Goal: Task Accomplishment & Management: Complete application form

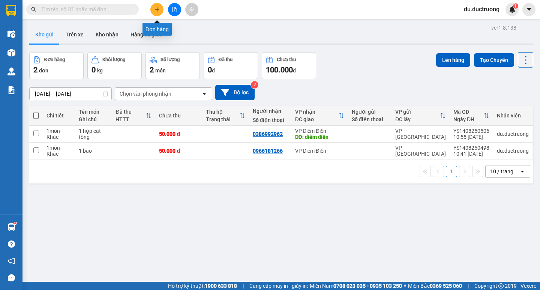
click at [157, 7] on icon "plus" at bounding box center [157, 9] width 0 height 4
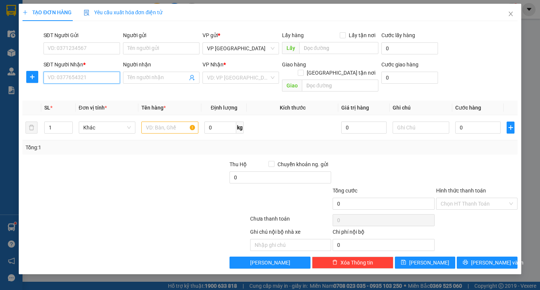
click at [88, 82] on input "SĐT Người Nhận *" at bounding box center [81, 78] width 76 height 12
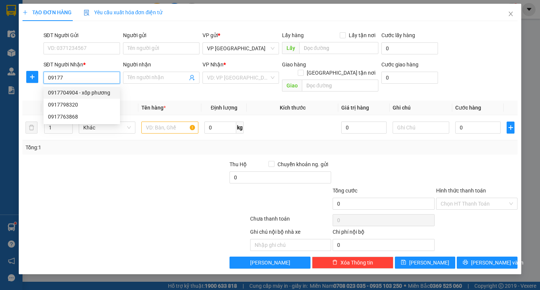
click at [89, 90] on div "0917704904 - xốp phương" at bounding box center [81, 92] width 67 height 8
type input "0917704904"
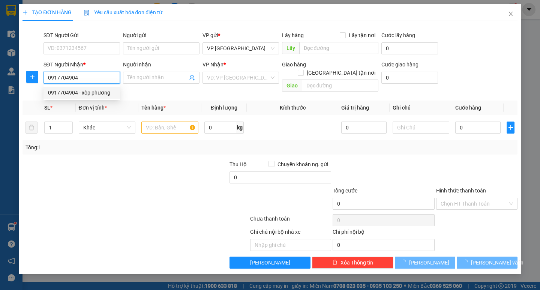
type input "xốp phương"
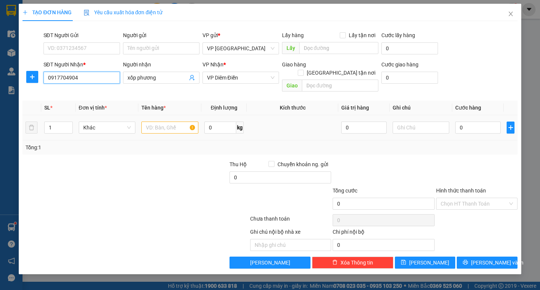
type input "0917704904"
click at [162, 122] on input "text" at bounding box center [169, 127] width 57 height 12
type input "1 xốp"
click at [463, 121] on input "0" at bounding box center [477, 127] width 45 height 12
type input "005"
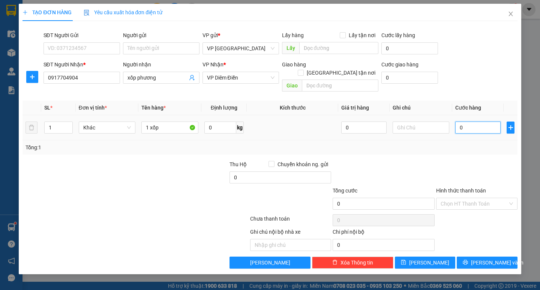
type input "5"
type input "0.050"
type input "50"
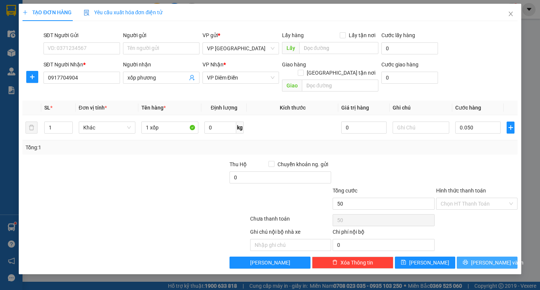
click at [489, 258] on span "[PERSON_NAME] và In" at bounding box center [497, 262] width 52 height 8
type input "50.000"
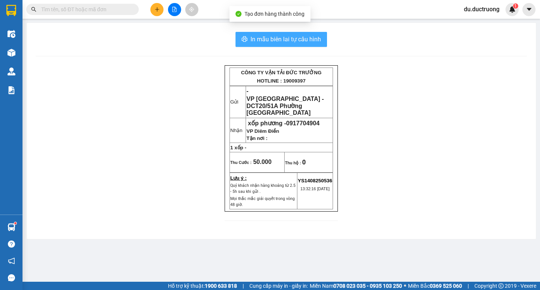
click at [272, 36] on span "In mẫu biên lai tự cấu hình" at bounding box center [285, 38] width 70 height 9
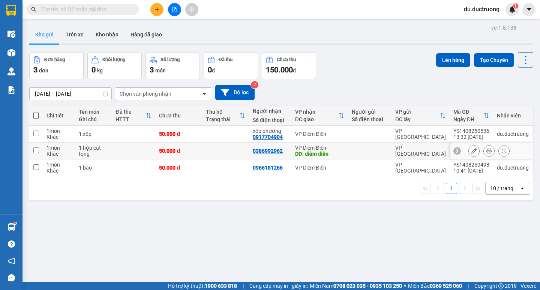
click at [37, 151] on input "checkbox" at bounding box center [36, 150] width 6 height 6
checkbox input "true"
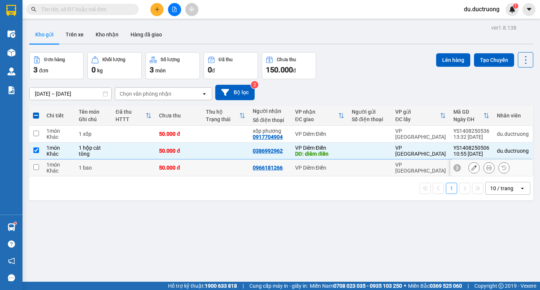
click at [43, 171] on tr "1 món Khác 1 bao 50.000 đ 0966181266 VP Diêm Điền VP [GEOGRAPHIC_DATA] YS140825…" at bounding box center [281, 167] width 504 height 17
checkbox input "true"
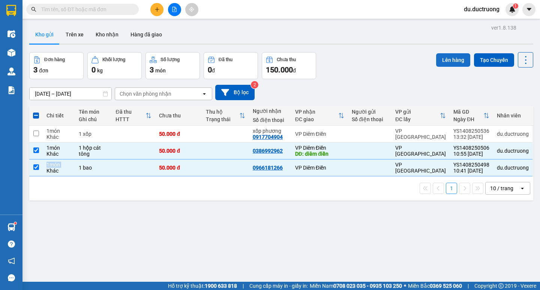
click at [442, 57] on button "Lên hàng" at bounding box center [453, 59] width 34 height 13
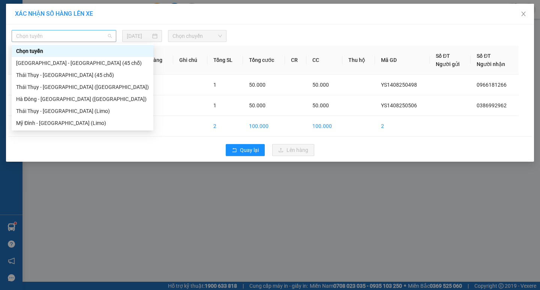
click at [93, 33] on span "Chọn tuyến" at bounding box center [64, 35] width 96 height 11
click at [66, 63] on div "[GEOGRAPHIC_DATA] - [GEOGRAPHIC_DATA] (45 chỗ)" at bounding box center [82, 63] width 133 height 8
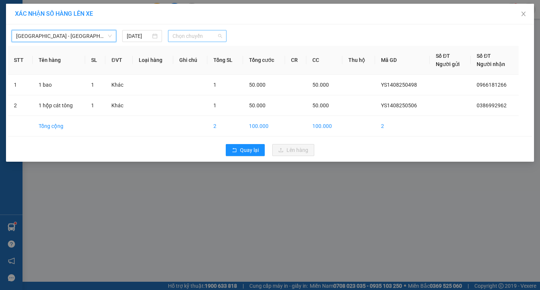
click at [199, 31] on span "Chọn chuyến" at bounding box center [196, 35] width 49 height 11
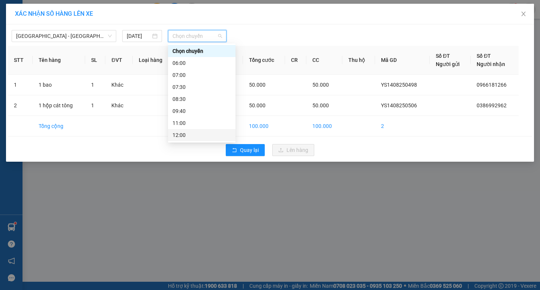
click at [186, 135] on div "12:00" at bounding box center [201, 135] width 58 height 8
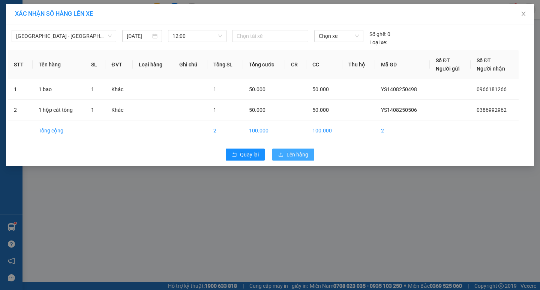
click at [302, 153] on span "Lên hàng" at bounding box center [297, 154] width 22 height 8
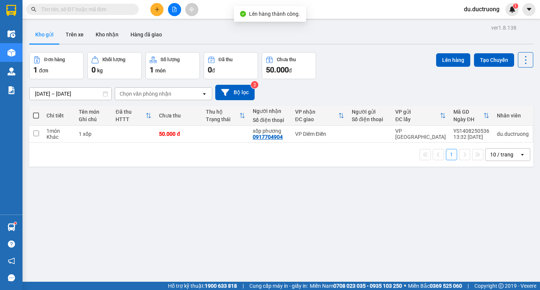
click at [152, 3] on div "Kết quả tìm kiếm ( 12 ) Bộ lọc Mã ĐH Trạng thái Món hàng Thu hộ Tổng cước Chưa …" at bounding box center [270, 9] width 540 height 19
click at [150, 7] on div at bounding box center [174, 9] width 56 height 13
click at [159, 7] on icon "plus" at bounding box center [156, 9] width 5 height 5
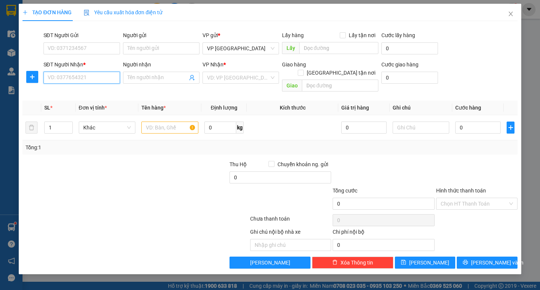
drag, startPoint x: 70, startPoint y: 79, endPoint x: 66, endPoint y: 75, distance: 5.8
click at [69, 77] on input "SĐT Người Nhận *" at bounding box center [81, 78] width 76 height 12
click at [81, 96] on div "0975894988 - [GEOGRAPHIC_DATA]" at bounding box center [90, 92] width 84 height 8
type input "0975894988"
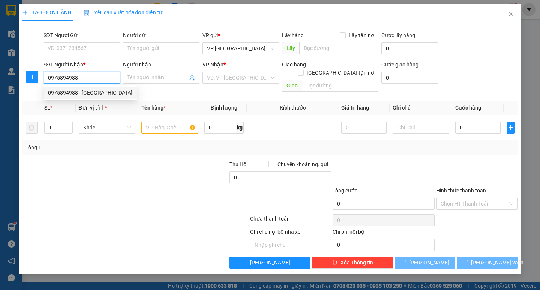
type input "[PERSON_NAME]"
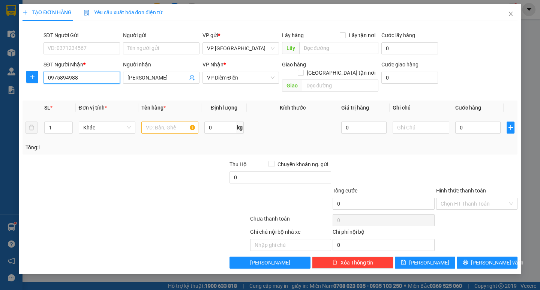
type input "0975894988"
click at [156, 121] on input "text" at bounding box center [169, 127] width 57 height 12
type input "1 hộp thuốc"
click at [470, 121] on input "0" at bounding box center [477, 127] width 45 height 12
type input "003"
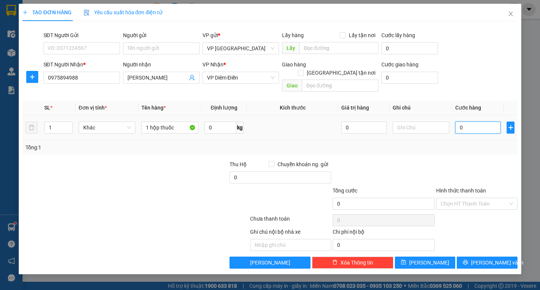
type input "3"
type input "0.030"
type input "30"
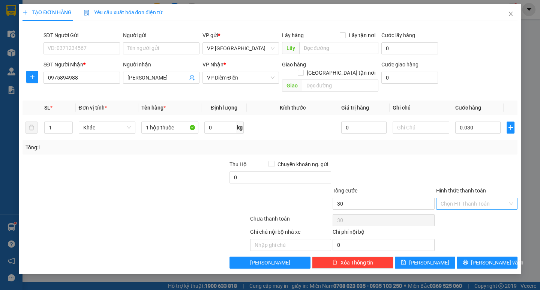
type input "30.000"
click at [480, 198] on input "Hình thức thanh toán" at bounding box center [473, 203] width 67 height 11
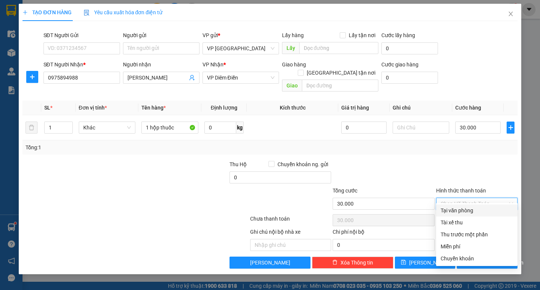
click at [467, 206] on div "Tại văn phòng" at bounding box center [476, 210] width 81 height 12
type input "0"
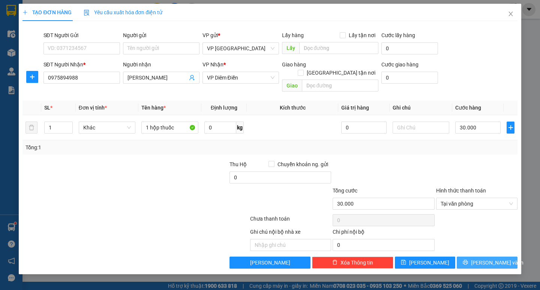
click at [501, 256] on button "[PERSON_NAME] và In" at bounding box center [486, 262] width 60 height 12
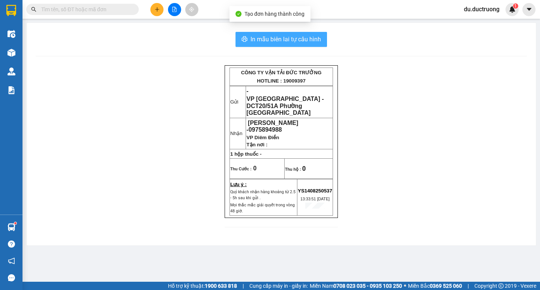
click at [288, 40] on span "In mẫu biên lai tự cấu hình" at bounding box center [285, 38] width 70 height 9
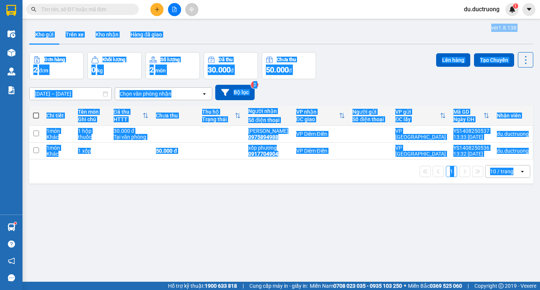
click at [340, 242] on div "ver 1.8.138 Kho gửi Trên xe Kho nhận Hàng đã giao Đơn hàng 2 đơn Khối lượng 0 k…" at bounding box center [281, 167] width 510 height 290
click at [388, 61] on div "Đơn hàng 2 đơn Khối lượng 0 kg Số lượng 2 món Đã thu 30.000 đ Chưa thu 50.000 đ…" at bounding box center [281, 65] width 504 height 27
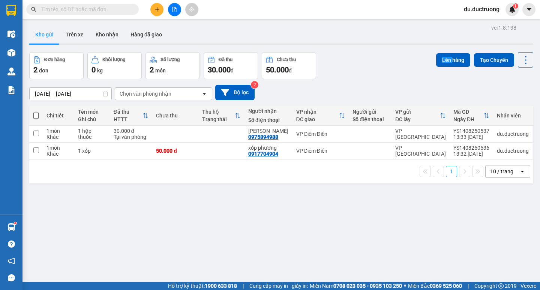
click at [388, 61] on div "Đơn hàng 2 đơn Khối lượng 0 kg Số lượng 2 món Đã thu 30.000 đ Chưa thu 50.000 đ…" at bounding box center [281, 65] width 504 height 27
click at [157, 12] on icon "plus" at bounding box center [156, 9] width 5 height 5
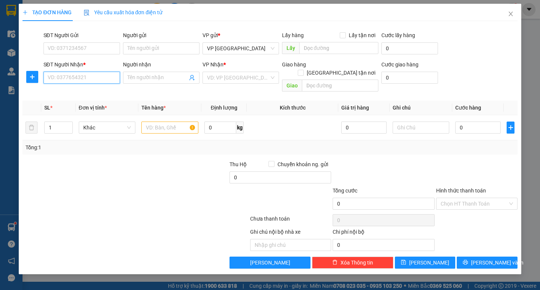
click at [91, 81] on input "SĐT Người Nhận *" at bounding box center [81, 78] width 76 height 12
click at [72, 90] on div "0345929997" at bounding box center [81, 92] width 67 height 8
type input "0345929997"
click at [183, 121] on input "text" at bounding box center [169, 127] width 57 height 12
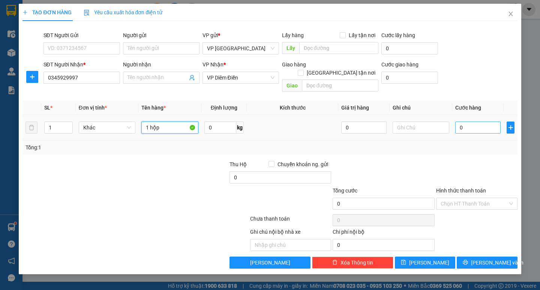
type input "1 hộp"
click at [480, 121] on input "0" at bounding box center [477, 127] width 45 height 12
type input "003"
type input "3"
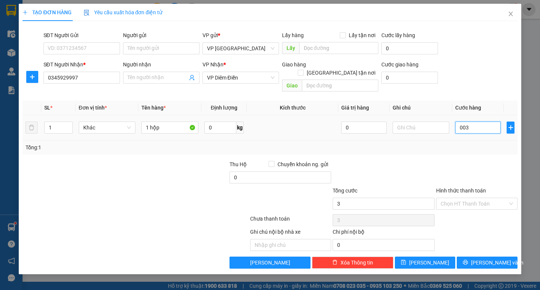
type input "0.030"
type input "30"
click at [492, 258] on span "[PERSON_NAME] và In" at bounding box center [497, 262] width 52 height 8
type input "30.000"
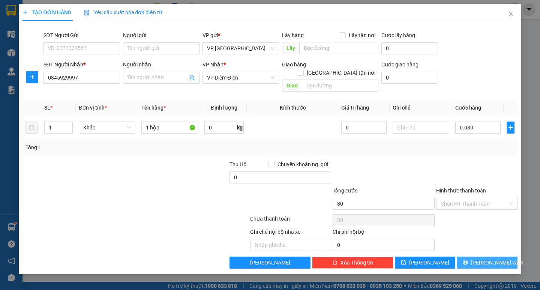
type input "30.000"
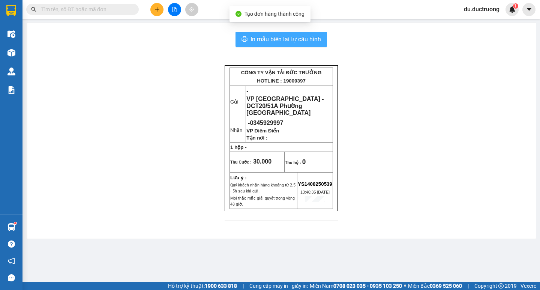
click at [294, 38] on span "In mẫu biên lai tự cấu hình" at bounding box center [285, 38] width 70 height 9
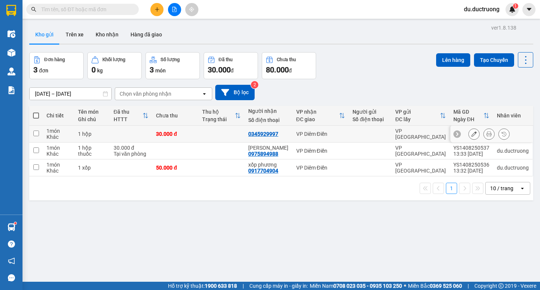
click at [486, 133] on icon at bounding box center [488, 133] width 5 height 5
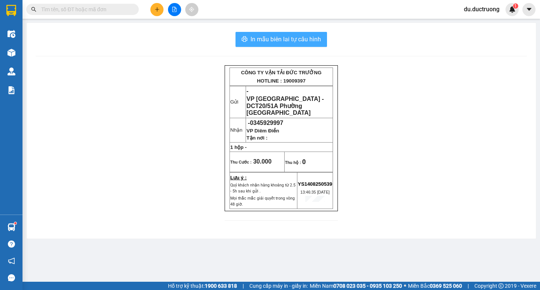
click at [272, 36] on span "In mẫu biên lai tự cấu hình" at bounding box center [285, 38] width 70 height 9
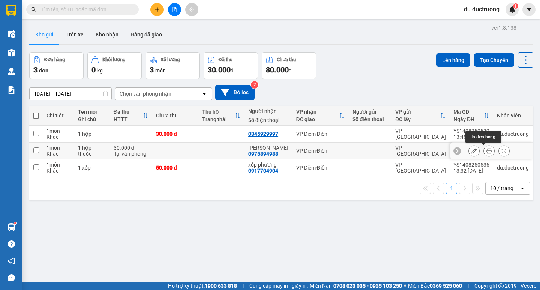
click at [486, 150] on icon at bounding box center [488, 150] width 5 height 5
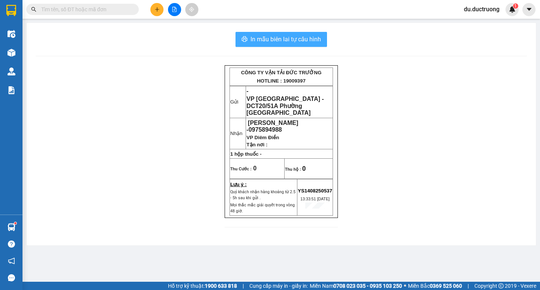
drag, startPoint x: 294, startPoint y: 35, endPoint x: 313, endPoint y: 48, distance: 22.9
click at [295, 35] on span "In mẫu biên lai tự cấu hình" at bounding box center [285, 38] width 70 height 9
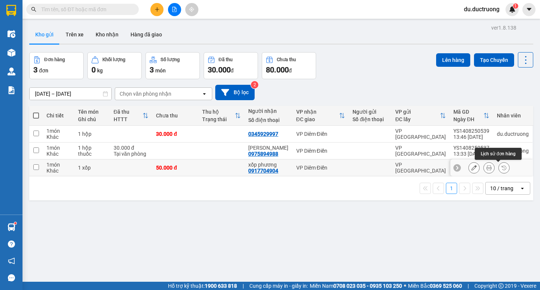
click at [486, 166] on button at bounding box center [488, 167] width 10 height 13
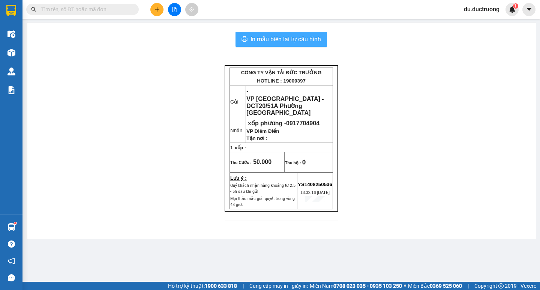
drag, startPoint x: 304, startPoint y: 36, endPoint x: 313, endPoint y: 43, distance: 10.9
click at [304, 36] on span "In mẫu biên lai tự cấu hình" at bounding box center [285, 38] width 70 height 9
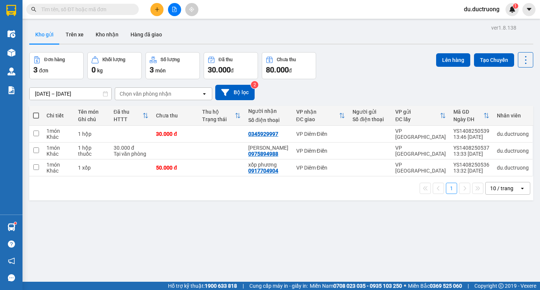
click at [36, 115] on span at bounding box center [36, 115] width 6 height 6
click at [36, 112] on input "checkbox" at bounding box center [36, 112] width 0 height 0
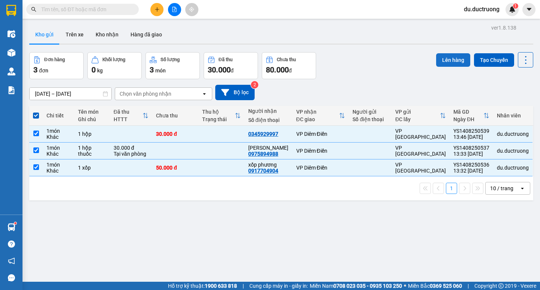
click at [454, 63] on button "Lên hàng" at bounding box center [453, 59] width 34 height 13
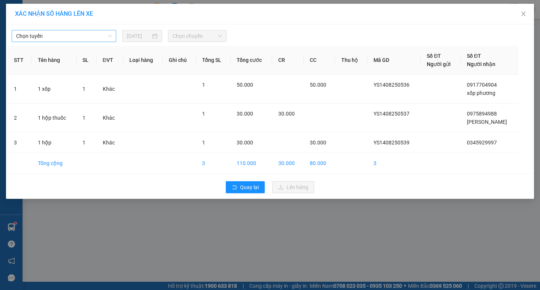
click at [106, 37] on span "Chọn tuyến" at bounding box center [64, 35] width 96 height 11
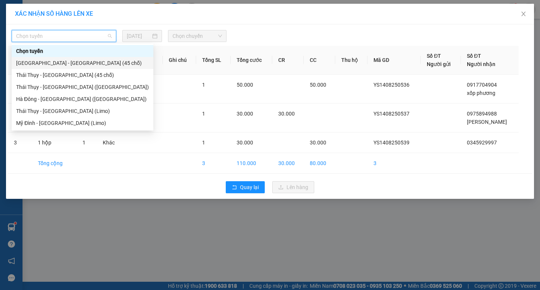
click at [64, 61] on div "[GEOGRAPHIC_DATA] - [GEOGRAPHIC_DATA] (45 chỗ)" at bounding box center [82, 63] width 133 height 8
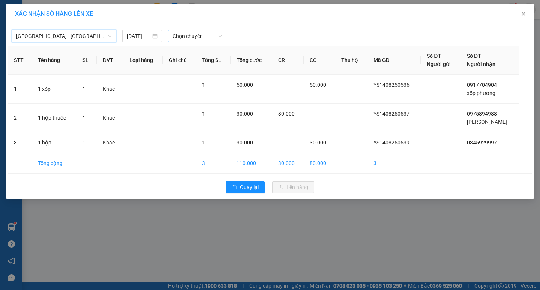
click at [183, 33] on span "Chọn chuyến" at bounding box center [196, 35] width 49 height 11
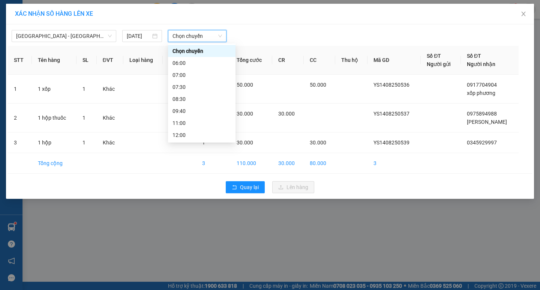
click at [185, 35] on span "Chọn chuyến" at bounding box center [196, 35] width 49 height 11
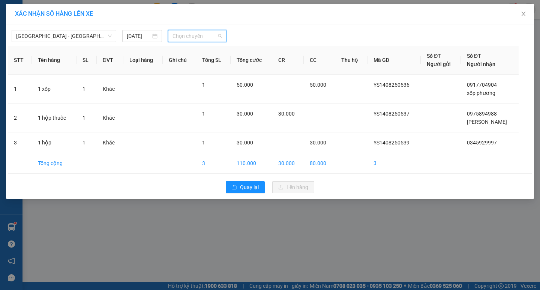
click at [202, 30] on span "Chọn chuyến" at bounding box center [196, 35] width 49 height 11
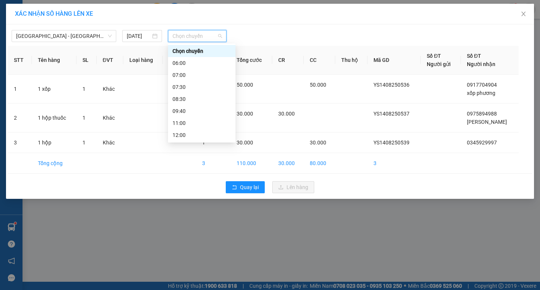
click at [187, 143] on div "13:00" at bounding box center [201, 147] width 58 height 8
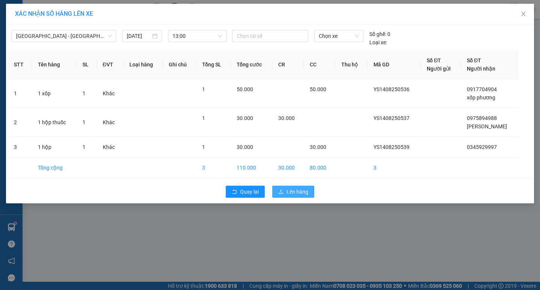
click at [303, 194] on span "Lên hàng" at bounding box center [297, 191] width 22 height 8
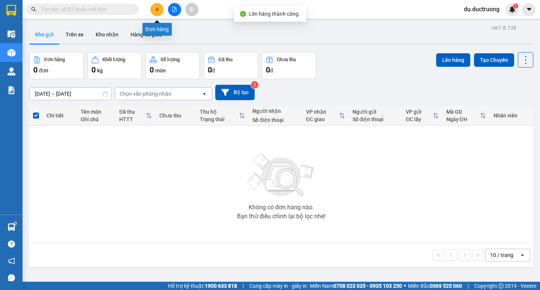
click at [164, 8] on div at bounding box center [174, 9] width 56 height 13
click at [157, 10] on icon "plus" at bounding box center [157, 9] width 0 height 4
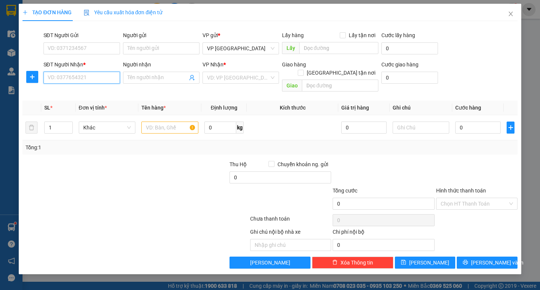
click at [87, 77] on input "SĐT Người Nhận *" at bounding box center [81, 78] width 76 height 12
type input "0563188882"
click at [223, 79] on input "search" at bounding box center [238, 77] width 62 height 11
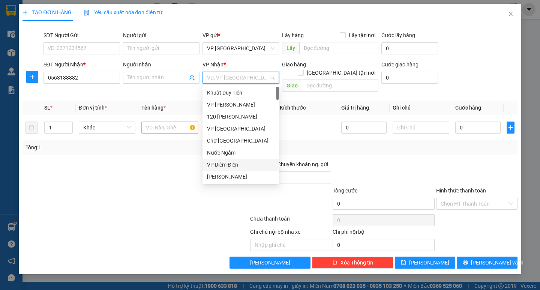
click at [226, 164] on div "VP Diêm Điền" at bounding box center [240, 164] width 67 height 8
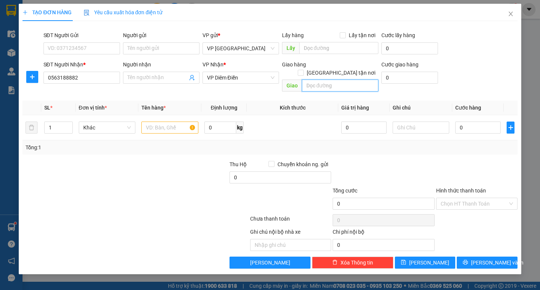
click at [327, 79] on input "search" at bounding box center [340, 85] width 76 height 12
type input "n"
click at [303, 70] on input "[GEOGRAPHIC_DATA] tận nơi" at bounding box center [300, 72] width 5 height 5
checkbox input "true"
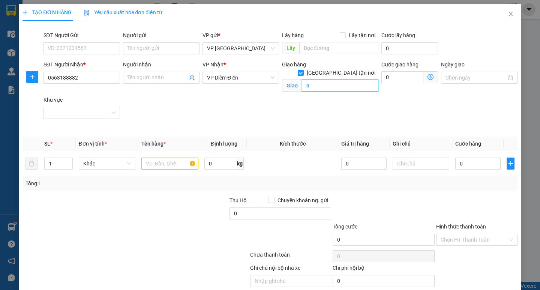
click at [317, 84] on div "Giao hàng [GEOGRAPHIC_DATA] tận nơi Giao n" at bounding box center [330, 77] width 96 height 34
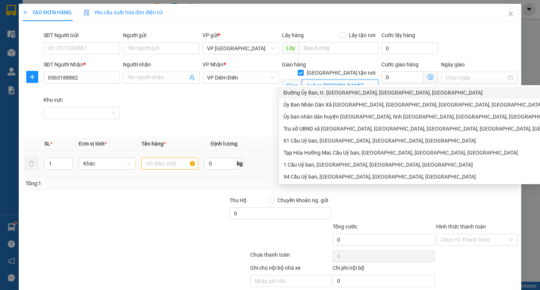
type input "ủy ban [PERSON_NAME]"
click at [172, 164] on input "text" at bounding box center [169, 163] width 57 height 12
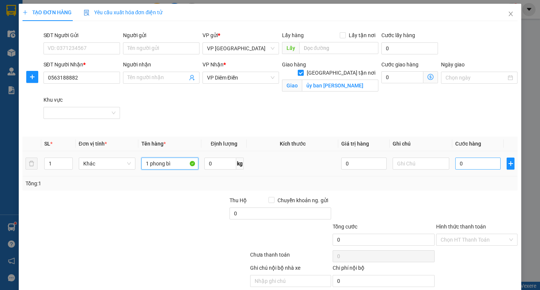
type input "1 phong bì"
click at [459, 161] on input "0" at bounding box center [477, 163] width 45 height 12
type input "001"
type input "1"
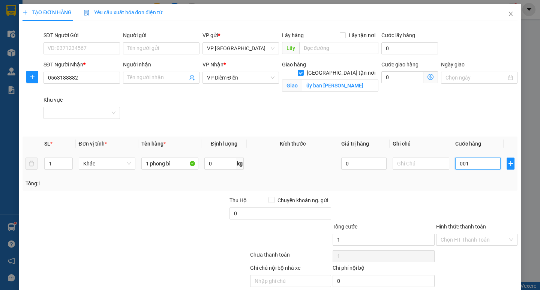
type input "0.010"
type input "10"
type input "00.100"
type input "100"
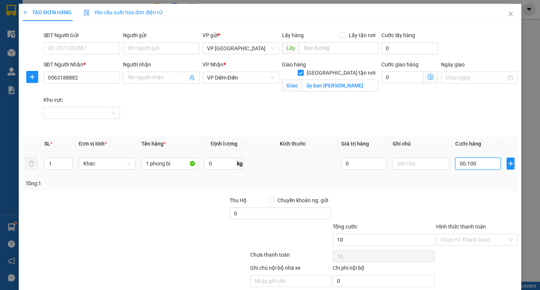
type input "100"
click at [494, 237] on input "Hình thức thanh toán" at bounding box center [473, 239] width 67 height 11
type input "100.000"
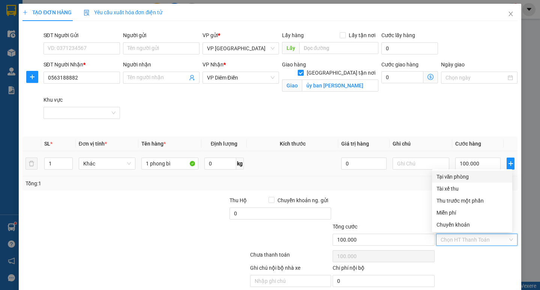
click at [465, 173] on div "Tại văn phòng" at bounding box center [471, 176] width 71 height 8
type input "0"
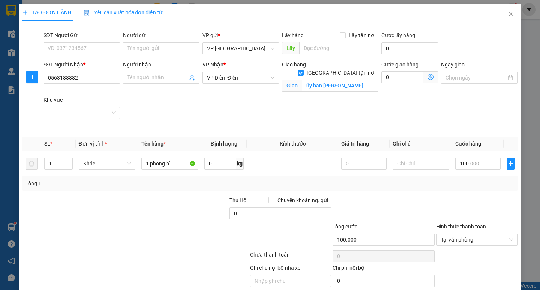
drag, startPoint x: 481, startPoint y: 267, endPoint x: 467, endPoint y: 253, distance: 19.9
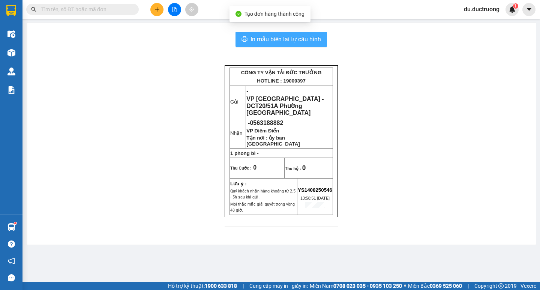
click at [283, 39] on span "In mẫu biên lai tự cấu hình" at bounding box center [285, 38] width 70 height 9
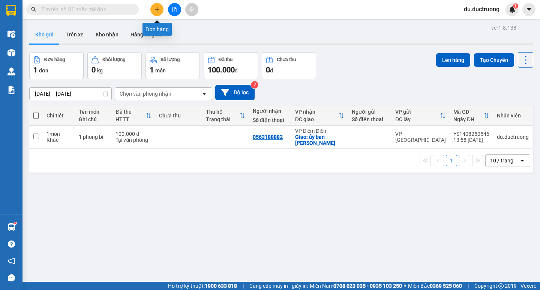
click at [157, 10] on icon "plus" at bounding box center [156, 9] width 5 height 5
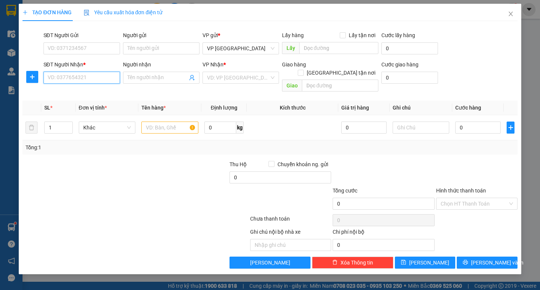
click at [79, 79] on input "SĐT Người Nhận *" at bounding box center [81, 78] width 76 height 12
type input "0981102621"
click at [216, 71] on div "VP Nhận *" at bounding box center [240, 65] width 76 height 11
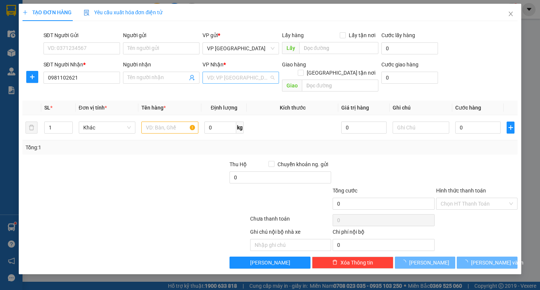
click at [215, 79] on input "search" at bounding box center [238, 77] width 62 height 11
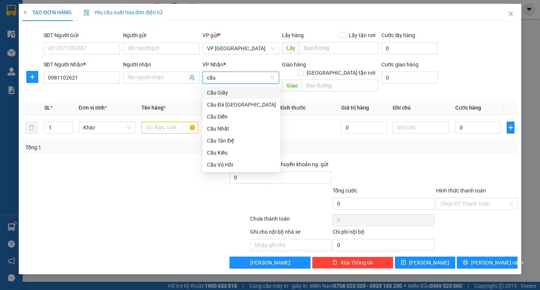
type input "cầu n"
click at [227, 93] on div "Cầu Nhất" at bounding box center [240, 92] width 67 height 8
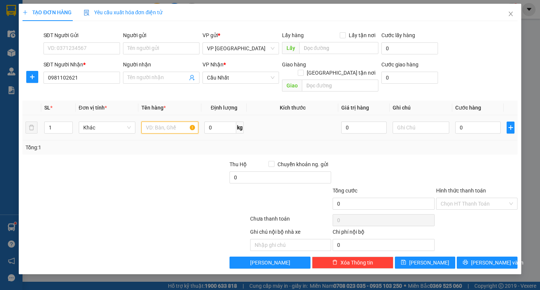
click at [165, 121] on input "text" at bounding box center [169, 127] width 57 height 12
type input "1 võng"
click at [471, 121] on input "0" at bounding box center [477, 127] width 45 height 12
type input "007"
type input "7"
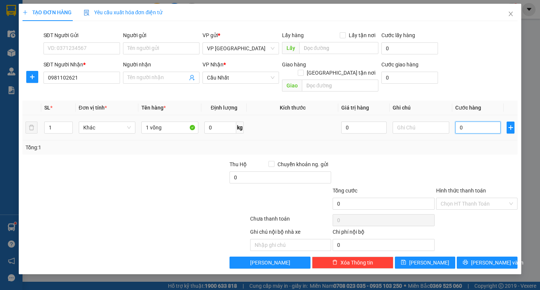
type input "7"
type input "0.070"
type input "70"
click at [485, 198] on input "Hình thức thanh toán" at bounding box center [473, 203] width 67 height 11
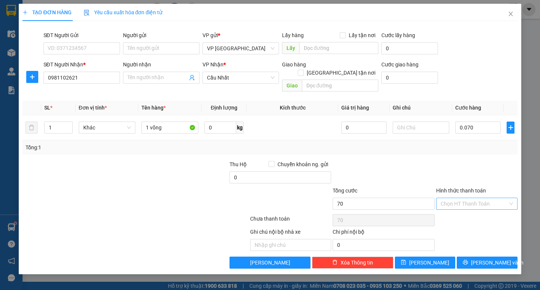
type input "70.000"
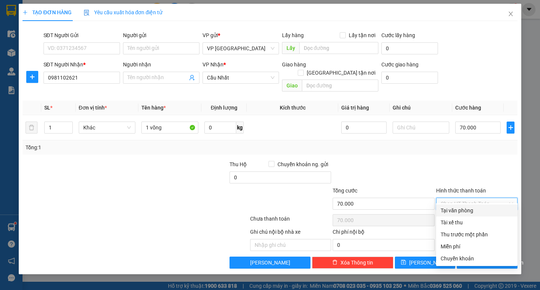
click at [474, 206] on div "Tại văn phòng" at bounding box center [476, 210] width 72 height 8
type input "0"
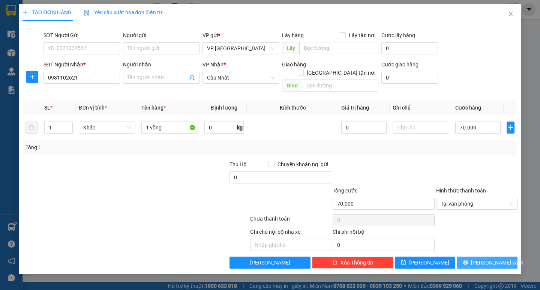
click at [480, 256] on button "[PERSON_NAME] và In" at bounding box center [486, 262] width 60 height 12
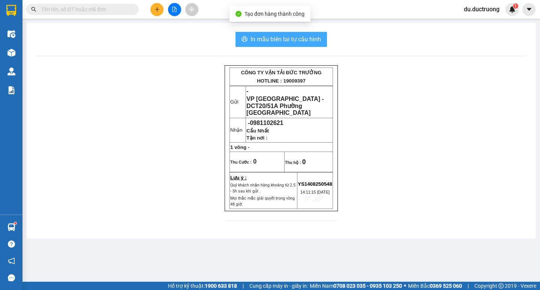
click at [283, 43] on span "In mẫu biên lai tự cấu hình" at bounding box center [285, 38] width 70 height 9
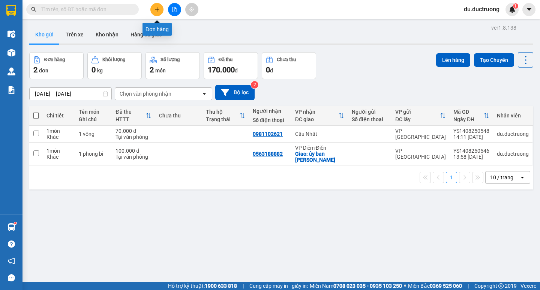
click at [154, 10] on icon "plus" at bounding box center [156, 9] width 5 height 5
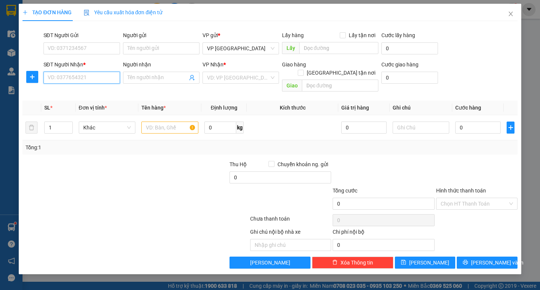
click at [81, 75] on input "SĐT Người Nhận *" at bounding box center [81, 78] width 76 height 12
click at [76, 91] on div "0335647988" at bounding box center [81, 92] width 67 height 8
type input "0335647988"
click at [165, 121] on input "text" at bounding box center [169, 127] width 57 height 12
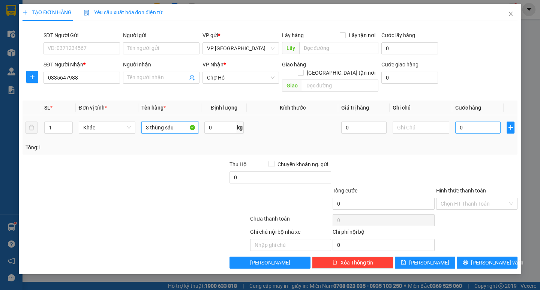
type input "3 thùng sầu"
click at [471, 121] on input "0" at bounding box center [477, 127] width 45 height 12
type input "001"
type input "1"
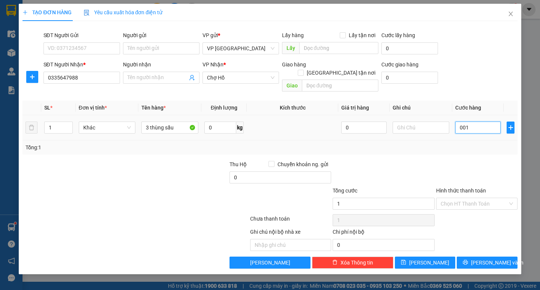
type input "0.015"
type input "15"
type input "00.150"
type input "150"
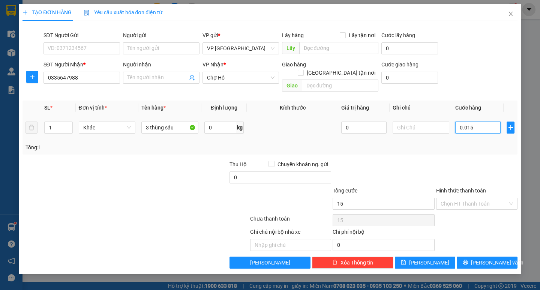
type input "150"
click at [498, 258] on span "[PERSON_NAME] và In" at bounding box center [497, 262] width 52 height 8
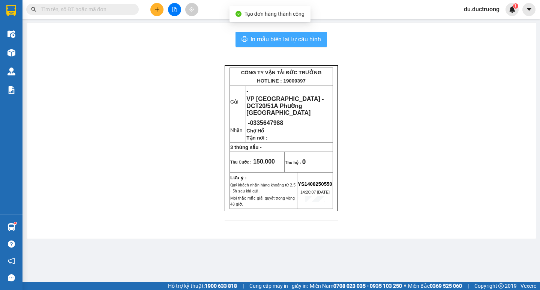
click at [288, 37] on span "In mẫu biên lai tự cấu hình" at bounding box center [285, 38] width 70 height 9
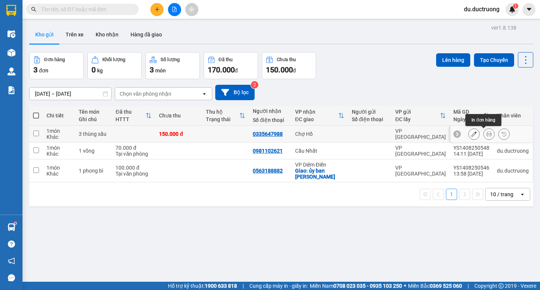
click at [486, 135] on icon at bounding box center [488, 133] width 5 height 5
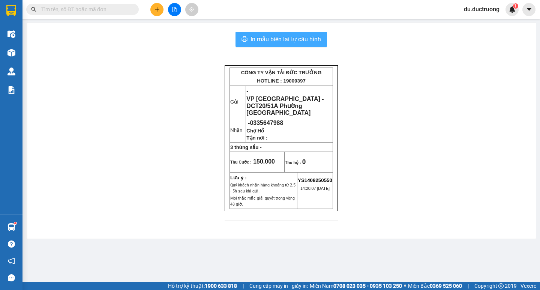
click at [307, 37] on span "In mẫu biên lai tự cấu hình" at bounding box center [285, 38] width 70 height 9
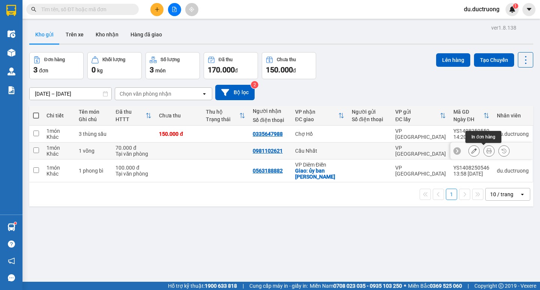
click at [486, 150] on icon at bounding box center [488, 150] width 5 height 5
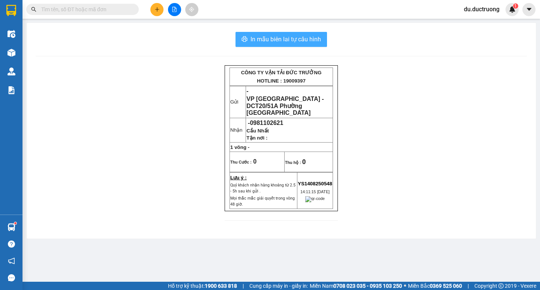
click at [275, 40] on span "In mẫu biên lai tự cấu hình" at bounding box center [285, 38] width 70 height 9
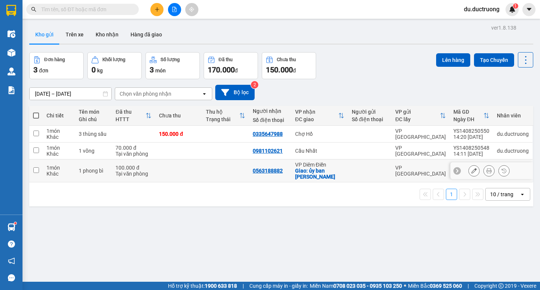
click at [486, 168] on icon at bounding box center [488, 170] width 5 height 5
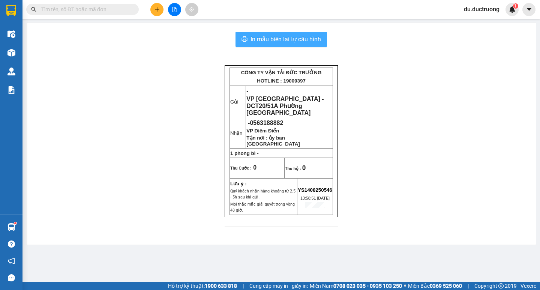
click at [285, 36] on span "In mẫu biên lai tự cấu hình" at bounding box center [285, 38] width 70 height 9
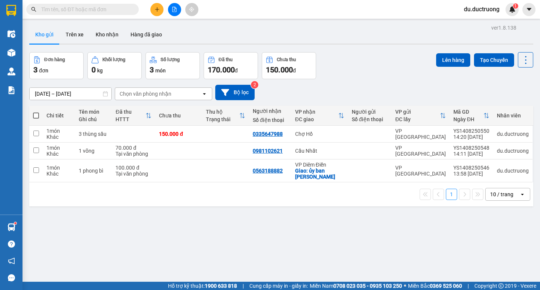
drag, startPoint x: 359, startPoint y: 217, endPoint x: 362, endPoint y: 221, distance: 5.4
click at [362, 221] on div "ver 1.8.138 Kho gửi Trên xe Kho nhận Hàng đã giao Đơn hàng 3 đơn Khối lượng 0 k…" at bounding box center [281, 167] width 510 height 290
click at [36, 114] on span at bounding box center [36, 115] width 6 height 6
click at [36, 112] on input "checkbox" at bounding box center [36, 112] width 0 height 0
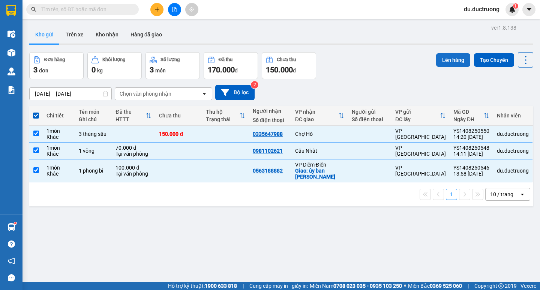
click at [459, 56] on button "Lên hàng" at bounding box center [453, 59] width 34 height 13
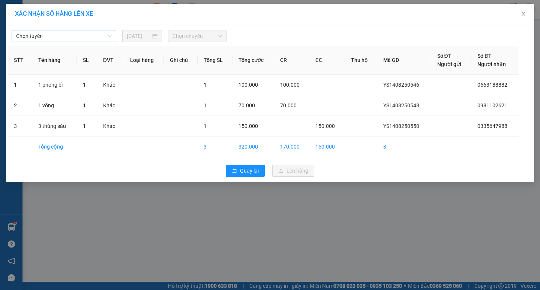
click at [55, 37] on span "Chọn tuyến" at bounding box center [64, 35] width 96 height 11
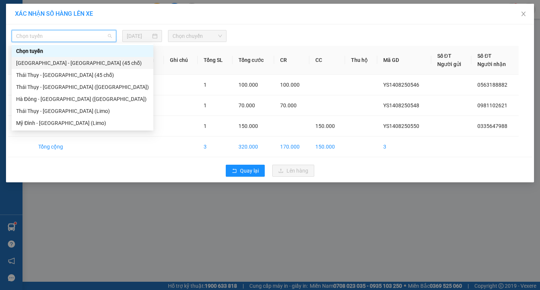
click at [57, 63] on div "[GEOGRAPHIC_DATA] - [GEOGRAPHIC_DATA] (45 chỗ)" at bounding box center [82, 63] width 133 height 8
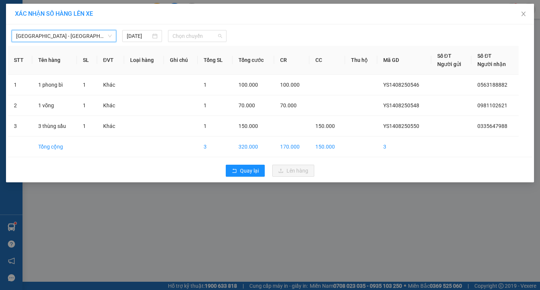
drag, startPoint x: 197, startPoint y: 35, endPoint x: 208, endPoint y: 60, distance: 27.2
click at [196, 35] on span "Chọn chuyến" at bounding box center [196, 35] width 49 height 11
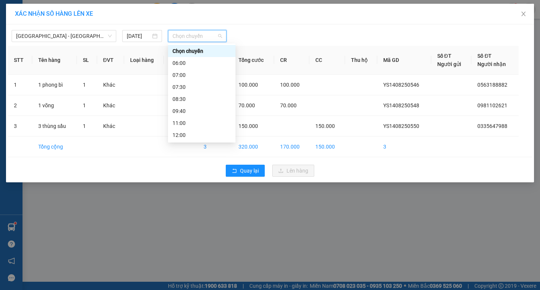
click at [185, 179] on div "14:00" at bounding box center [201, 183] width 58 height 8
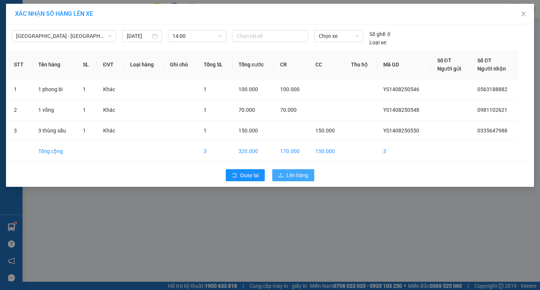
click at [296, 172] on span "Lên hàng" at bounding box center [297, 175] width 22 height 8
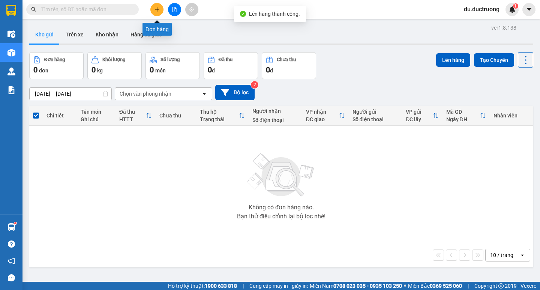
click at [151, 10] on button at bounding box center [156, 9] width 13 height 13
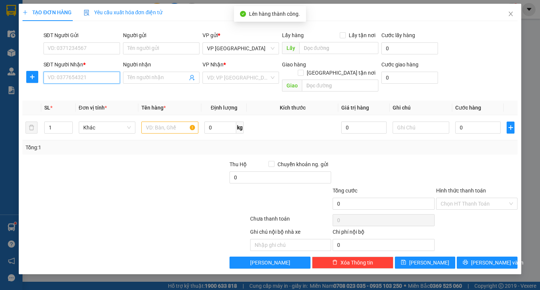
click at [96, 82] on input "SĐT Người Nhận *" at bounding box center [81, 78] width 76 height 12
type input "0388467105"
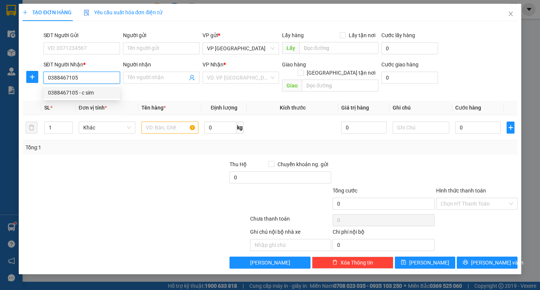
click at [85, 91] on div "0388467105 - c sim" at bounding box center [81, 92] width 67 height 8
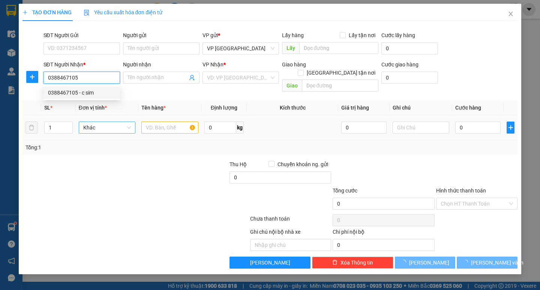
type input "c sim"
type input "0"
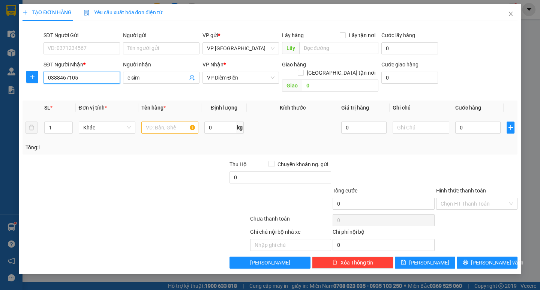
type input "0388467105"
click at [165, 122] on input "text" at bounding box center [169, 127] width 57 height 12
type input "2 bao"
click at [467, 121] on input "0" at bounding box center [477, 127] width 45 height 12
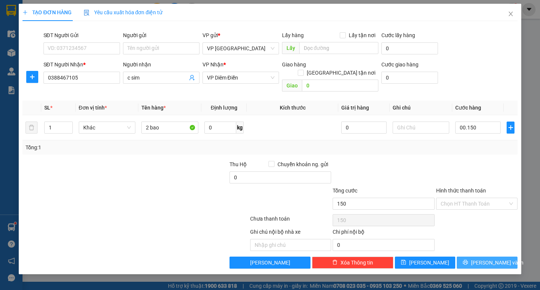
drag, startPoint x: 495, startPoint y: 254, endPoint x: 498, endPoint y: 243, distance: 12.2
click at [494, 258] on span "[PERSON_NAME] và In" at bounding box center [497, 262] width 52 height 8
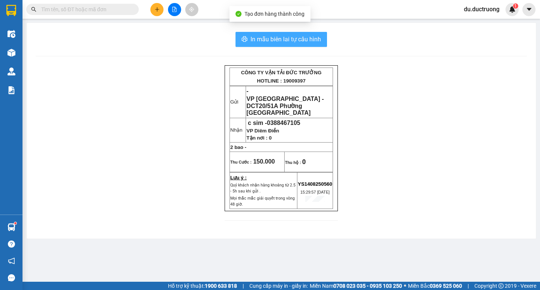
click at [288, 39] on span "In mẫu biên lai tự cấu hình" at bounding box center [285, 38] width 70 height 9
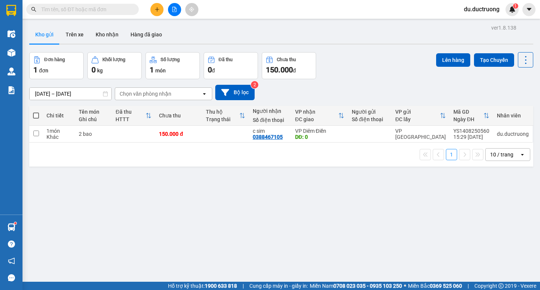
drag, startPoint x: 538, startPoint y: 142, endPoint x: 159, endPoint y: 6, distance: 402.0
click at [159, 6] on button at bounding box center [156, 9] width 13 height 13
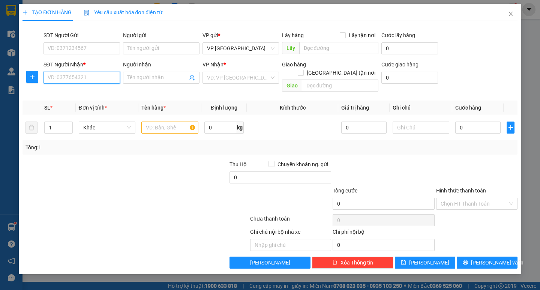
click at [99, 73] on input "SĐT Người Nhận *" at bounding box center [81, 78] width 76 height 12
click at [64, 91] on div "0352193995" at bounding box center [81, 92] width 67 height 8
type input "0352193995"
click at [166, 124] on input "text" at bounding box center [169, 127] width 57 height 12
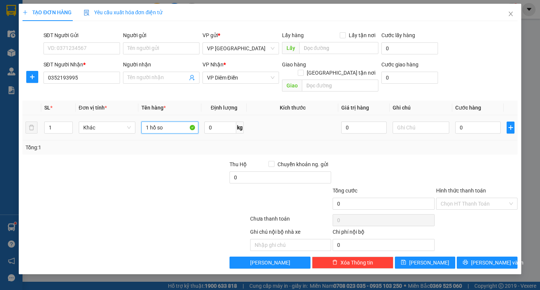
type input "1 hồ sơ"
click at [475, 121] on input "0" at bounding box center [477, 127] width 45 height 12
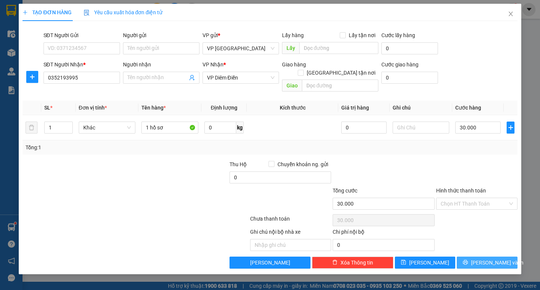
click at [494, 258] on span "[PERSON_NAME] và In" at bounding box center [497, 262] width 52 height 8
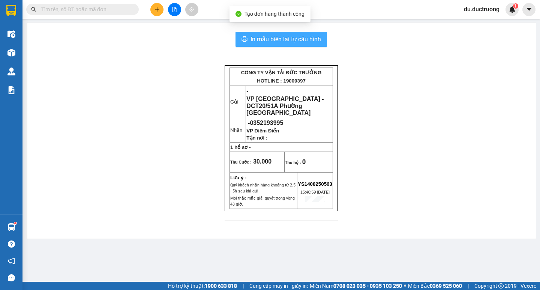
click at [290, 42] on span "In mẫu biên lai tự cấu hình" at bounding box center [285, 38] width 70 height 9
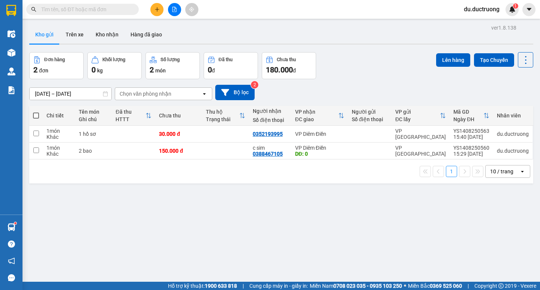
click at [97, 9] on input "text" at bounding box center [85, 9] width 88 height 8
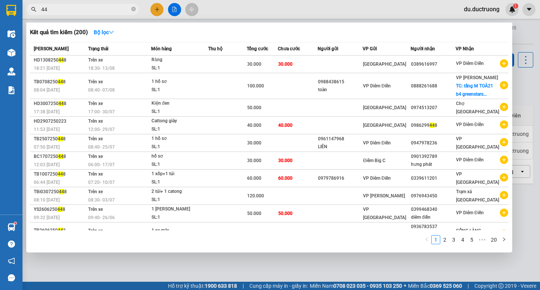
type input "4"
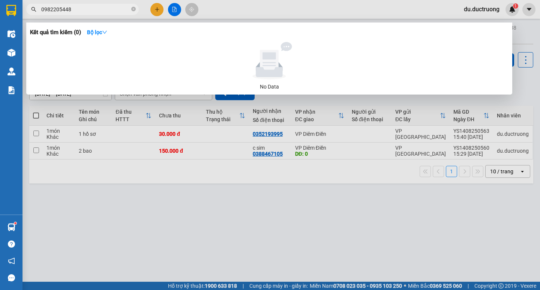
type input "0982205448"
click at [153, 8] on div at bounding box center [270, 145] width 540 height 290
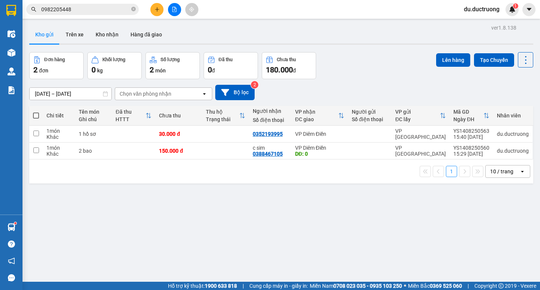
click at [156, 7] on icon "plus" at bounding box center [156, 9] width 5 height 5
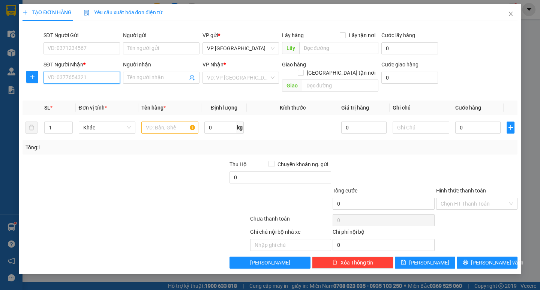
click at [89, 80] on input "SĐT Người Nhận *" at bounding box center [81, 78] width 76 height 12
type input "0982205448"
click at [233, 79] on input "search" at bounding box center [238, 77] width 62 height 11
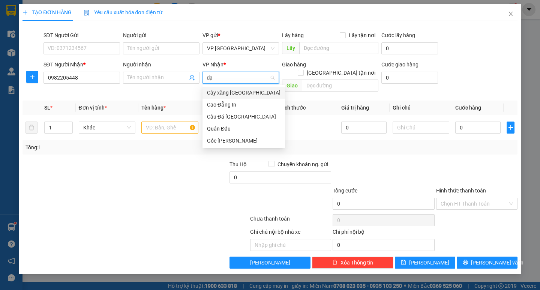
type input "đ"
type input "tân"
click at [229, 94] on div "ĐH [GEOGRAPHIC_DATA]" at bounding box center [240, 92] width 67 height 8
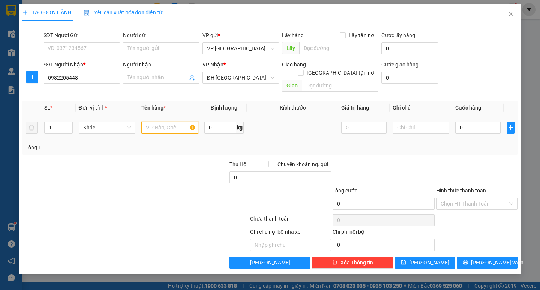
click at [175, 121] on input "text" at bounding box center [169, 127] width 57 height 12
type input "1 [PERSON_NAME]"
click at [475, 121] on input "0" at bounding box center [477, 127] width 45 height 12
type input "0"
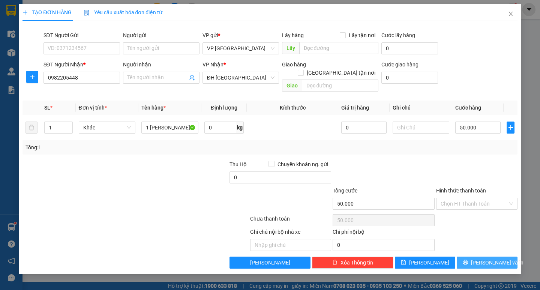
click at [483, 258] on span "[PERSON_NAME] và In" at bounding box center [497, 262] width 52 height 8
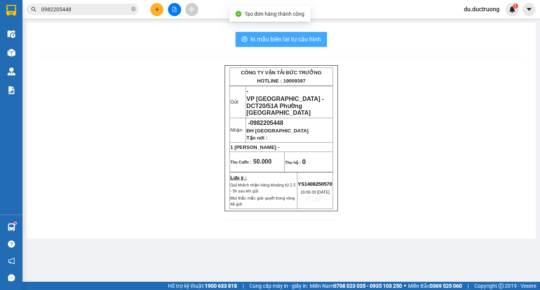
click at [287, 36] on span "In mẫu biên lai tự cấu hình" at bounding box center [285, 38] width 70 height 9
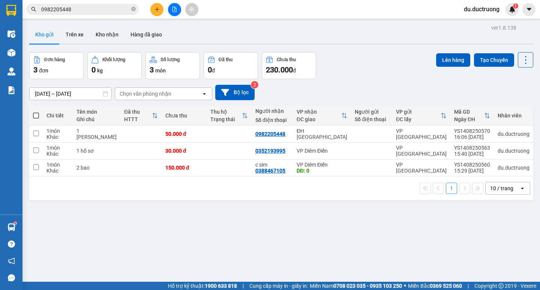
click at [160, 9] on button at bounding box center [156, 9] width 13 height 13
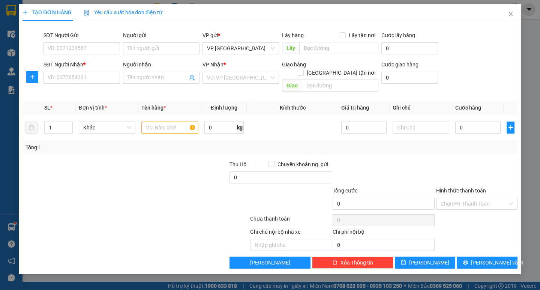
click at [95, 71] on div "SĐT Người Nhận *" at bounding box center [81, 65] width 76 height 11
click at [94, 73] on input "SĐT Người Nhận *" at bounding box center [81, 78] width 76 height 12
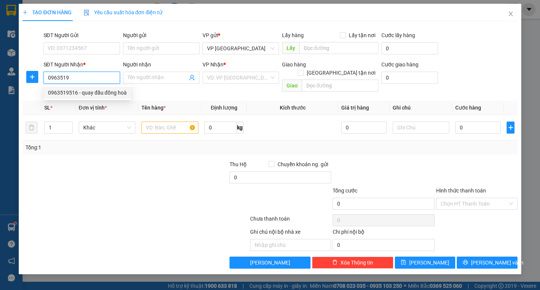
click at [86, 91] on div "0963519516 - quay đầu đồng hoà" at bounding box center [87, 92] width 79 height 8
type input "0963519516"
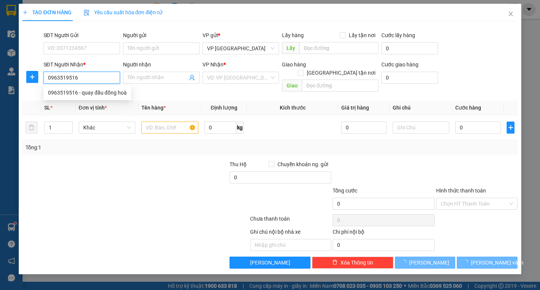
type input "quay đầu đồng hoà"
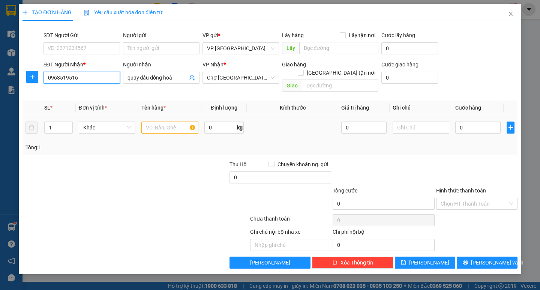
type input "0963519516"
drag, startPoint x: 156, startPoint y: 118, endPoint x: 160, endPoint y: 116, distance: 4.6
click at [157, 121] on input "text" at bounding box center [169, 127] width 57 height 12
type input "10 kiện"
click at [485, 121] on input "0" at bounding box center [477, 127] width 45 height 12
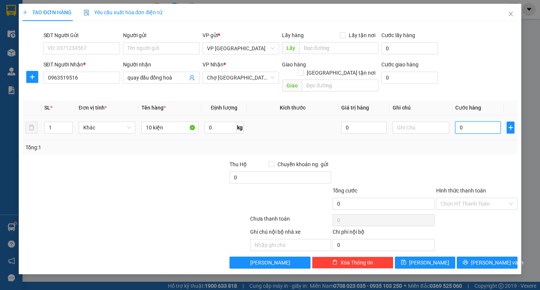
type input "005"
type input "5"
type input "0.052"
type input "52"
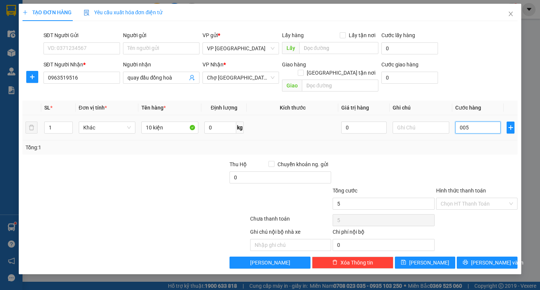
type input "52"
type input "005"
type input "5"
type input "00"
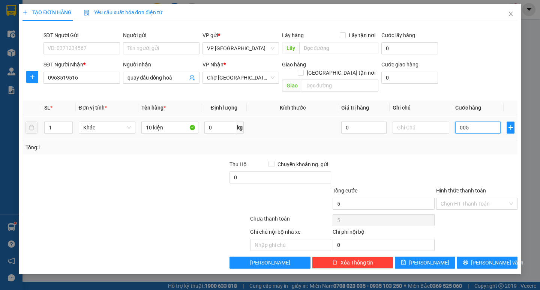
type input "0"
type input "002"
type input "2"
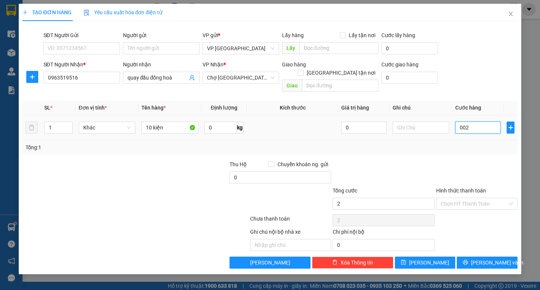
type input "0.025"
type input "25"
type input "00.250"
type input "250"
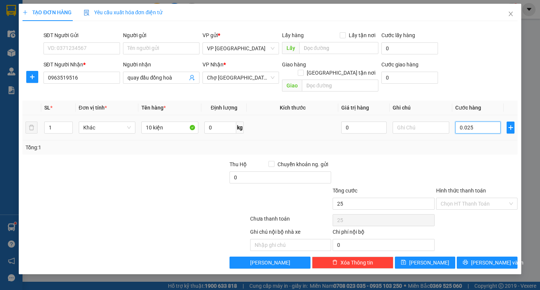
type input "250"
click at [493, 258] on span "[PERSON_NAME] và In" at bounding box center [497, 262] width 52 height 8
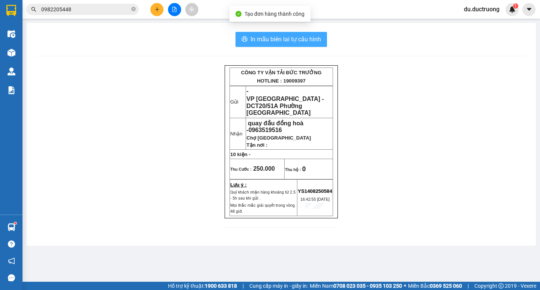
click at [289, 36] on span "In mẫu biên lai tự cấu hình" at bounding box center [285, 38] width 70 height 9
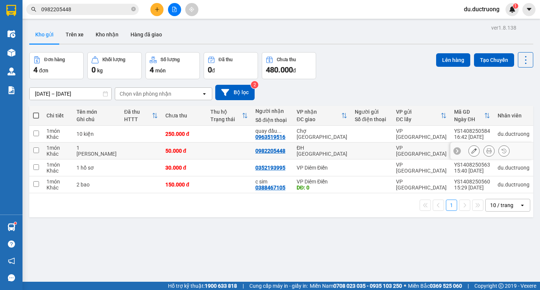
click at [208, 153] on td at bounding box center [228, 150] width 45 height 17
checkbox input "true"
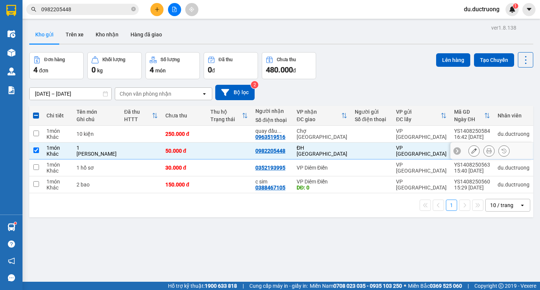
click at [35, 147] on input "checkbox" at bounding box center [36, 150] width 6 height 6
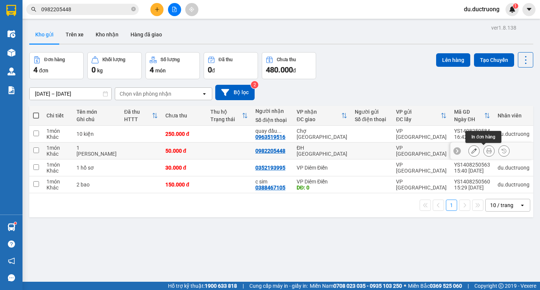
click at [483, 155] on button at bounding box center [488, 150] width 10 height 13
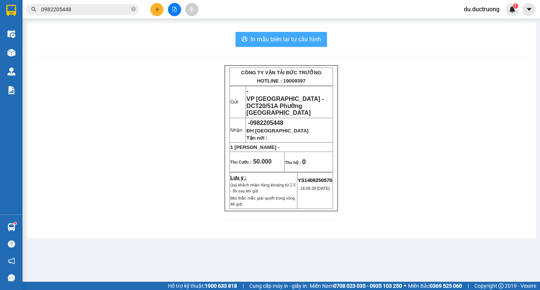
drag, startPoint x: 274, startPoint y: 42, endPoint x: 281, endPoint y: 39, distance: 7.5
click at [274, 40] on span "In mẫu biên lai tự cấu hình" at bounding box center [285, 38] width 70 height 9
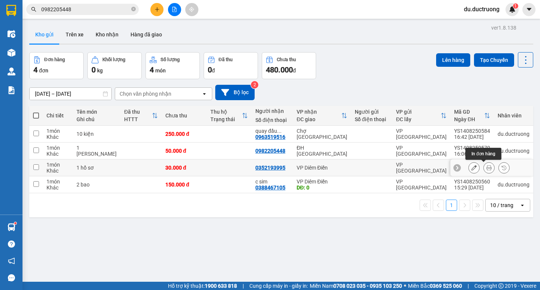
click at [486, 166] on icon at bounding box center [488, 167] width 5 height 5
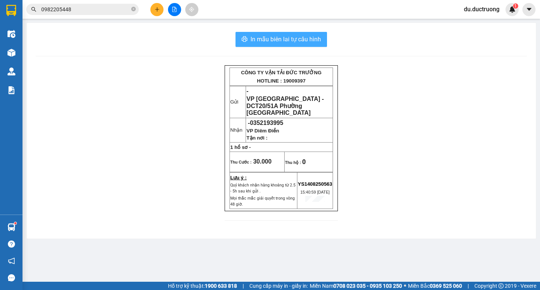
click at [303, 36] on span "In mẫu biên lai tự cấu hình" at bounding box center [285, 38] width 70 height 9
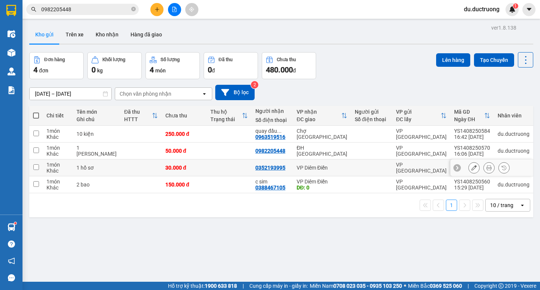
drag, startPoint x: 41, startPoint y: 170, endPoint x: 39, endPoint y: 164, distance: 6.2
click at [41, 170] on td at bounding box center [35, 167] width 13 height 17
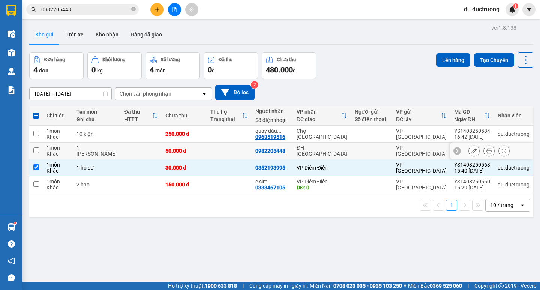
click at [40, 150] on td at bounding box center [35, 150] width 13 height 17
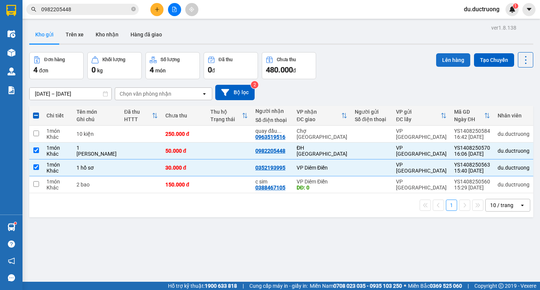
click at [442, 57] on button "Lên hàng" at bounding box center [453, 59] width 34 height 13
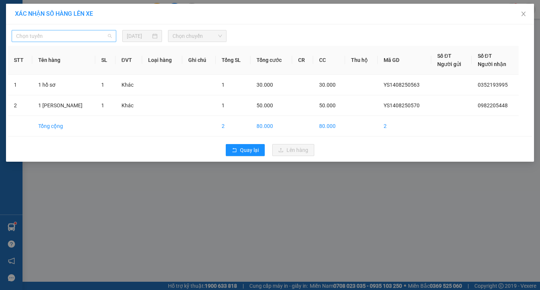
click at [99, 38] on span "Chọn tuyến" at bounding box center [64, 35] width 96 height 11
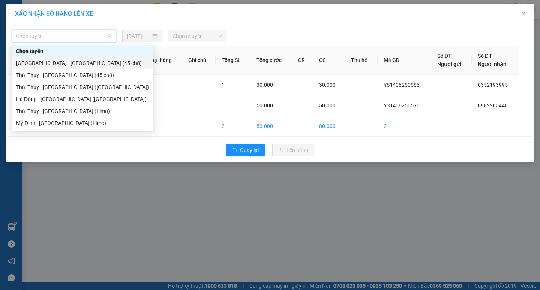
click at [72, 63] on div "[GEOGRAPHIC_DATA] - [GEOGRAPHIC_DATA] (45 chỗ)" at bounding box center [82, 63] width 133 height 8
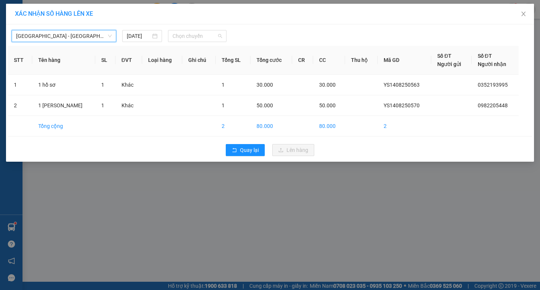
drag, startPoint x: 177, startPoint y: 36, endPoint x: 197, endPoint y: 60, distance: 31.2
click at [178, 36] on span "Chọn chuyến" at bounding box center [196, 35] width 49 height 11
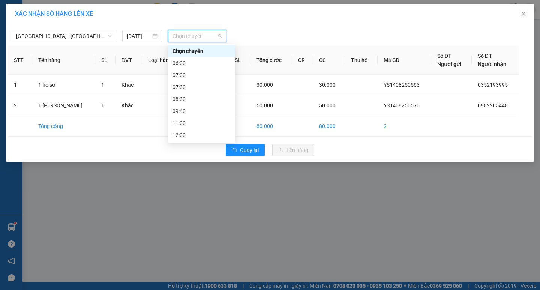
click at [189, 191] on div "15:30" at bounding box center [201, 195] width 58 height 8
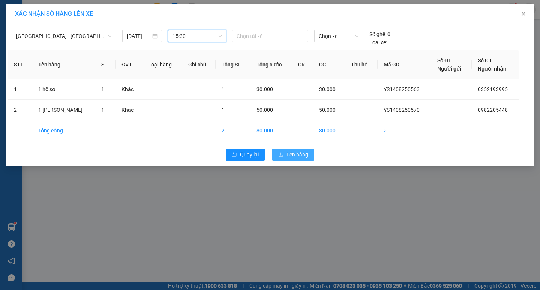
click at [306, 157] on span "Lên hàng" at bounding box center [297, 154] width 22 height 8
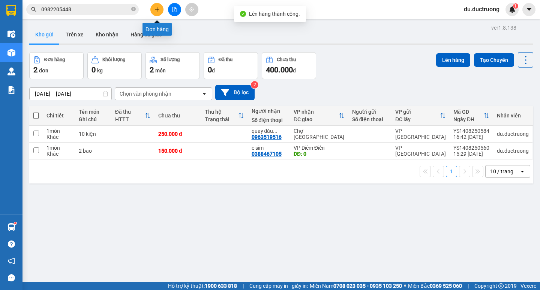
click at [156, 5] on button at bounding box center [156, 9] width 13 height 13
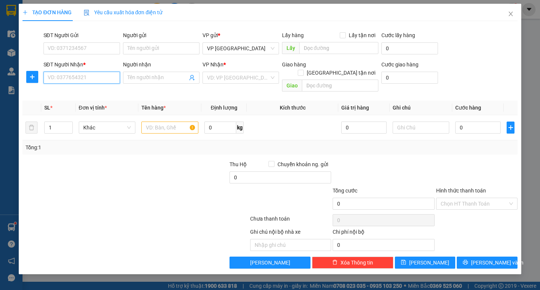
click at [111, 81] on input "SĐT Người Nhận *" at bounding box center [81, 78] width 76 height 12
click at [94, 91] on div "0979878102" at bounding box center [81, 92] width 67 height 8
click at [236, 77] on span "VP [GEOGRAPHIC_DATA]" at bounding box center [240, 77] width 67 height 11
type input "0979878102"
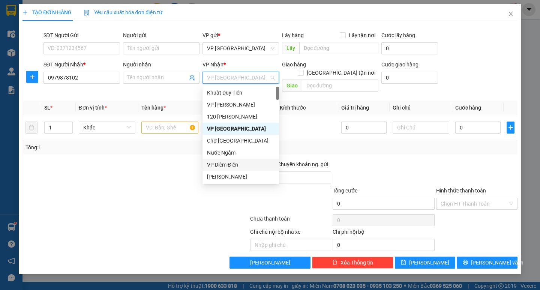
click at [224, 164] on div "VP Diêm Điền" at bounding box center [240, 164] width 67 height 8
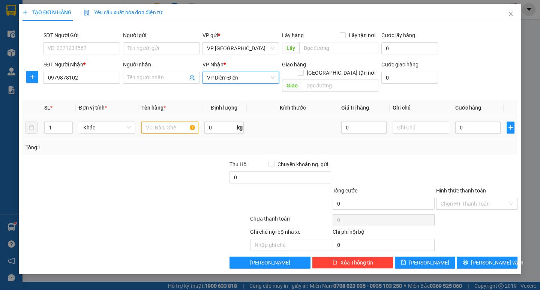
click at [167, 121] on input "text" at bounding box center [169, 127] width 57 height 12
type input "1 xe đạp"
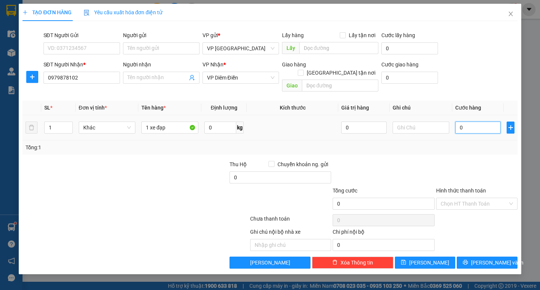
click at [467, 121] on input "0" at bounding box center [477, 127] width 45 height 12
type input "001"
type input "1"
type input "0.015"
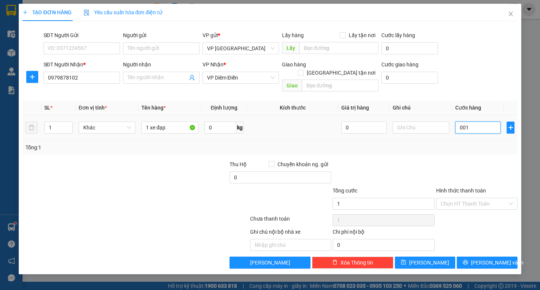
type input "15"
type input "00.150"
type input "150"
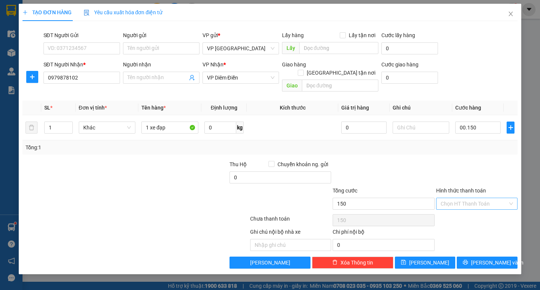
click at [485, 198] on input "Hình thức thanh toán" at bounding box center [473, 203] width 67 height 11
type input "150.000"
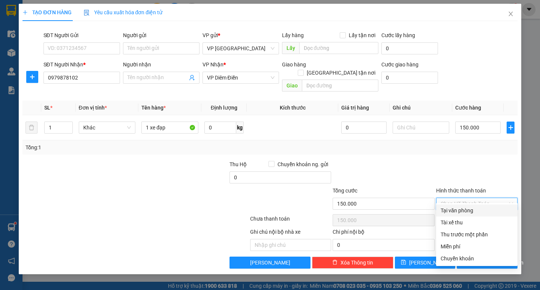
click at [464, 208] on div "Tại văn phòng" at bounding box center [476, 210] width 72 height 8
type input "0"
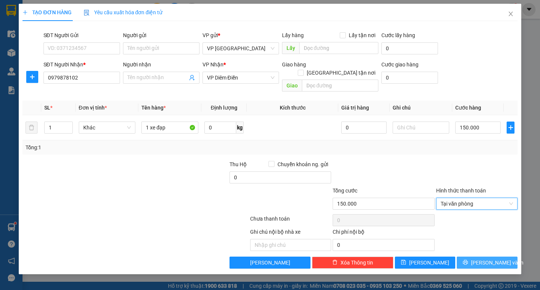
click at [481, 258] on span "[PERSON_NAME] và In" at bounding box center [497, 262] width 52 height 8
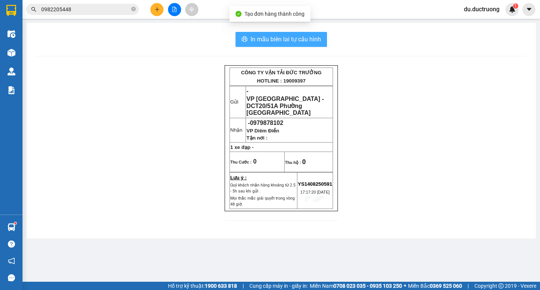
click at [292, 36] on span "In mẫu biên lai tự cấu hình" at bounding box center [285, 38] width 70 height 9
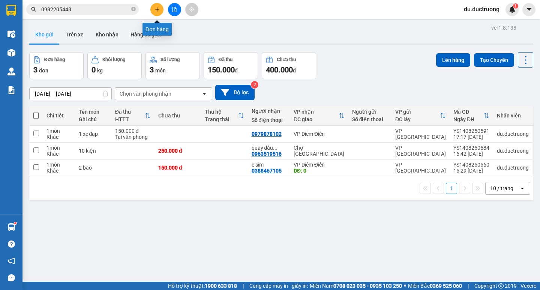
click at [156, 10] on icon "plus" at bounding box center [156, 9] width 5 height 5
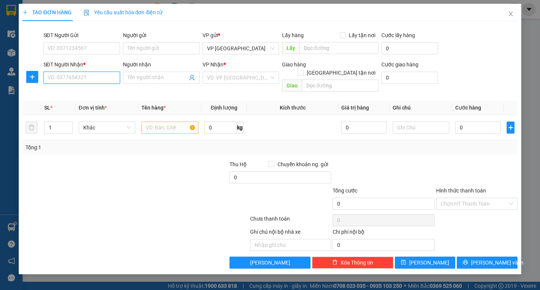
click at [93, 81] on input "SĐT Người Nhận *" at bounding box center [81, 78] width 76 height 12
type input "0901001388"
click at [92, 89] on div "0901001388 - 0908878355" at bounding box center [81, 92] width 67 height 8
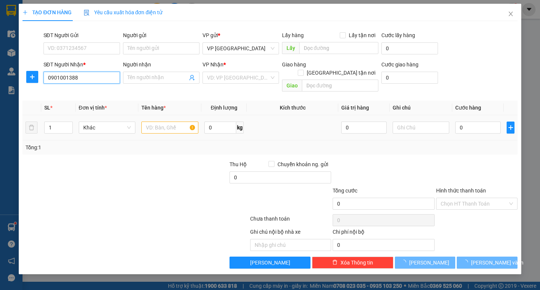
type input "0908878355"
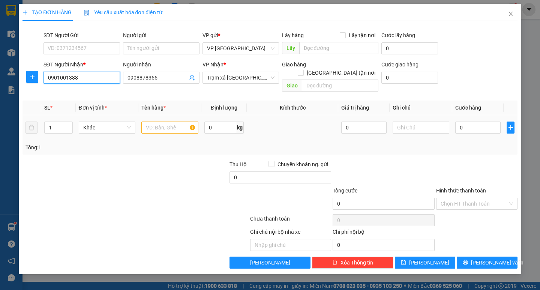
type input "0901001388"
click at [161, 121] on input "text" at bounding box center [169, 127] width 57 height 12
type input "1 boc xanh"
click at [480, 121] on input "0" at bounding box center [477, 127] width 45 height 12
type input "003"
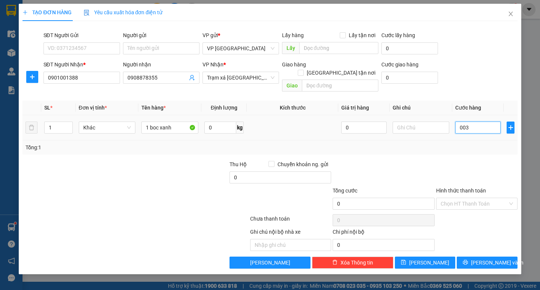
type input "3"
type input "0.030"
type input "30"
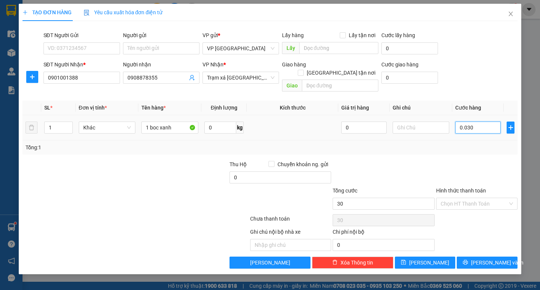
type input "00.300"
type input "300"
type input "0.003.000"
type input "3.000"
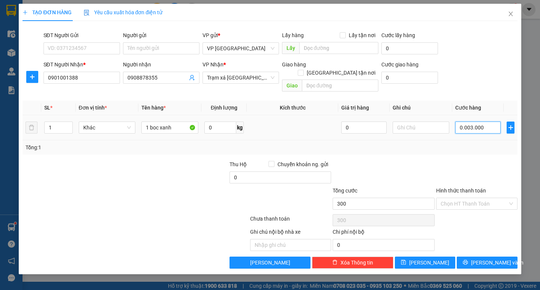
type input "3.000"
click at [479, 198] on input "Hình thức thanh toán" at bounding box center [473, 203] width 67 height 11
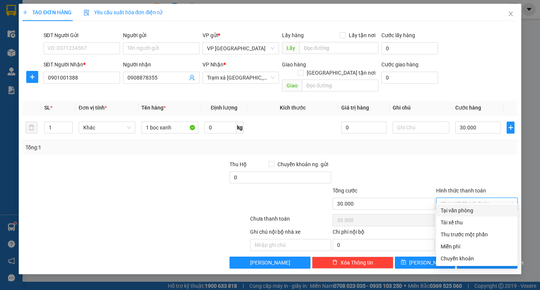
click at [468, 210] on div "Tại văn phòng" at bounding box center [476, 210] width 72 height 8
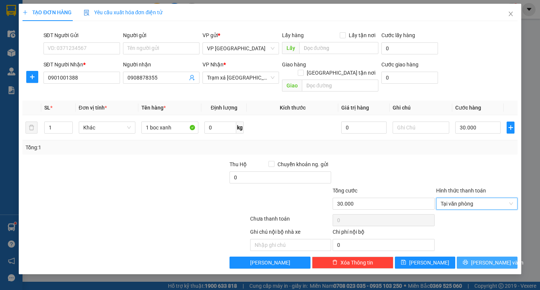
click at [470, 256] on button "[PERSON_NAME] và In" at bounding box center [486, 262] width 60 height 12
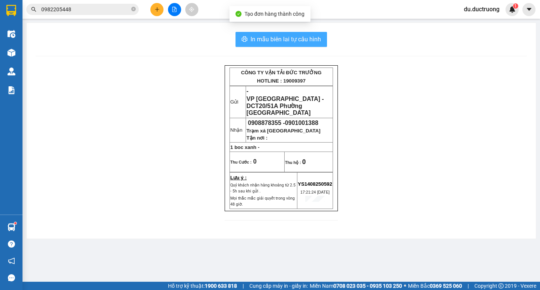
click at [281, 41] on span "In mẫu biên lai tự cấu hình" at bounding box center [285, 38] width 70 height 9
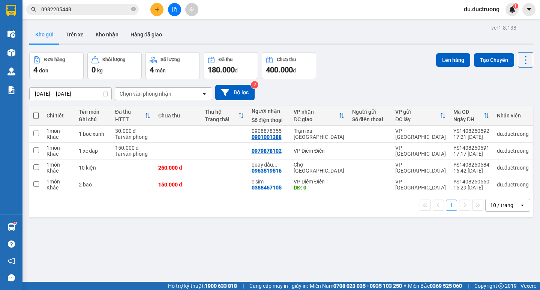
click at [411, 234] on div "ver 1.8.138 Kho gửi Trên xe Kho nhận Hàng đã giao Đơn hàng 4 đơn Khối lượng 0 k…" at bounding box center [281, 167] width 510 height 290
click at [413, 234] on div "ver 1.8.138 Kho gửi Trên xe Kho nhận Hàng đã giao Đơn hàng 4 đơn Khối lượng 0 k…" at bounding box center [281, 167] width 510 height 290
click at [155, 7] on icon "plus" at bounding box center [156, 9] width 5 height 5
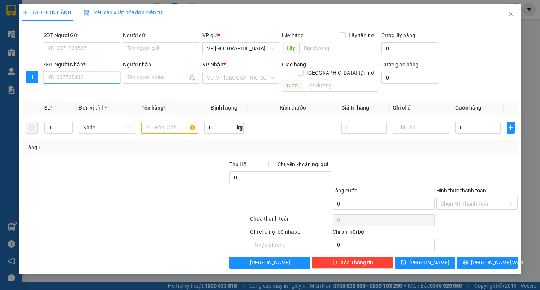
click at [62, 79] on input "SĐT Người Nhận *" at bounding box center [81, 78] width 76 height 12
click at [60, 79] on input "SĐT Người Nhận *" at bounding box center [81, 78] width 76 height 12
click at [76, 90] on div "0968903933" at bounding box center [81, 92] width 67 height 8
click at [237, 79] on span "Cầu Vô Hối" at bounding box center [240, 77] width 67 height 11
type input "0968903933"
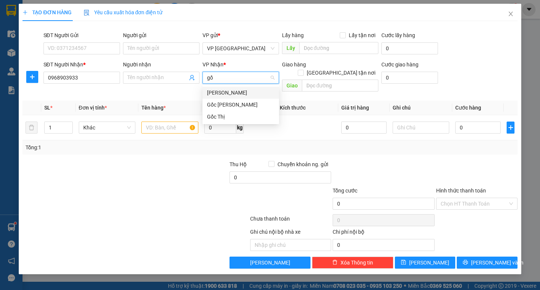
type input "gốc"
click at [176, 121] on input "text" at bounding box center [169, 127] width 57 height 12
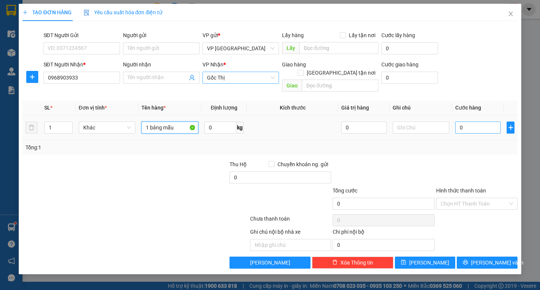
type input "1 bảng mẫu"
click at [478, 121] on input "0" at bounding box center [477, 127] width 45 height 12
type input "003"
type input "3"
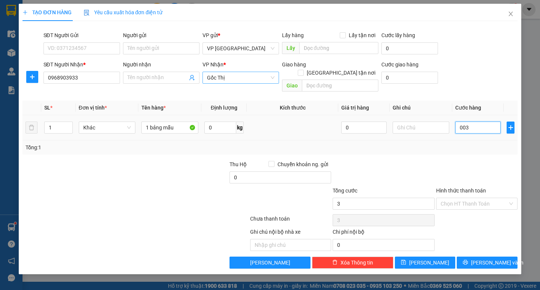
type input "0.030"
type input "30"
click at [467, 198] on input "Hình thức thanh toán" at bounding box center [473, 203] width 67 height 11
type input "30.000"
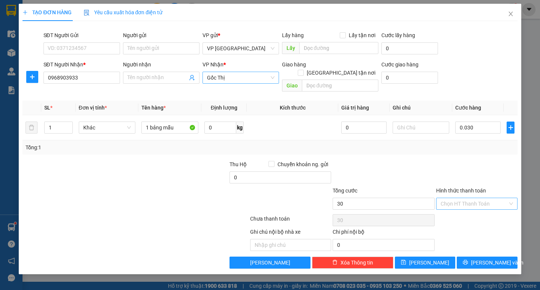
type input "30.000"
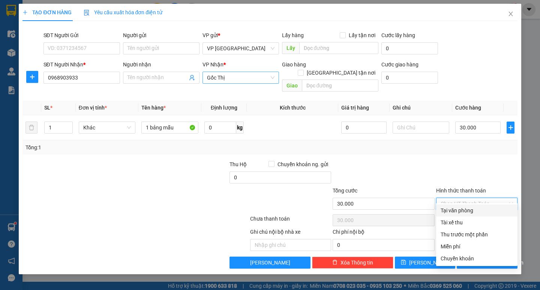
click at [462, 212] on div "Tại văn phòng" at bounding box center [476, 210] width 72 height 8
type input "0"
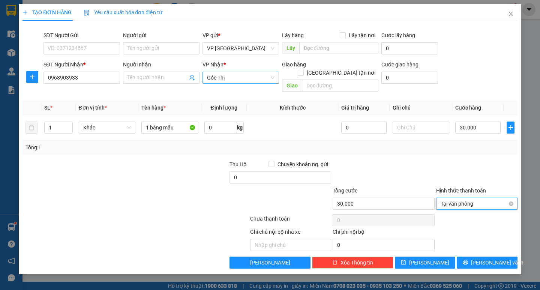
click at [465, 198] on span "Tại văn phòng" at bounding box center [476, 203] width 72 height 11
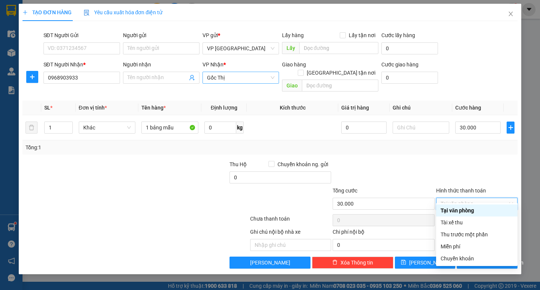
click at [443, 160] on div at bounding box center [476, 173] width 83 height 26
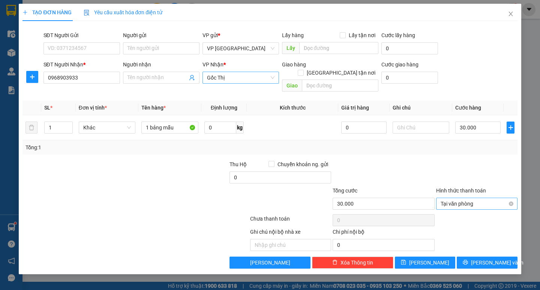
click at [465, 198] on span "Tại văn phòng" at bounding box center [476, 203] width 72 height 11
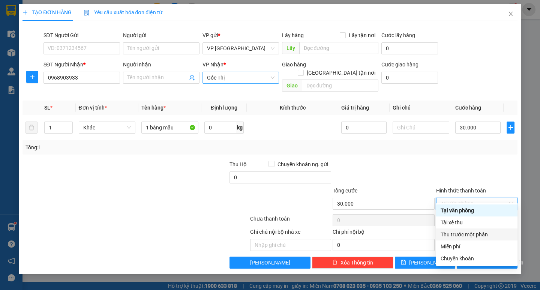
click at [260, 143] on div "Tổng: 1" at bounding box center [269, 147] width 488 height 8
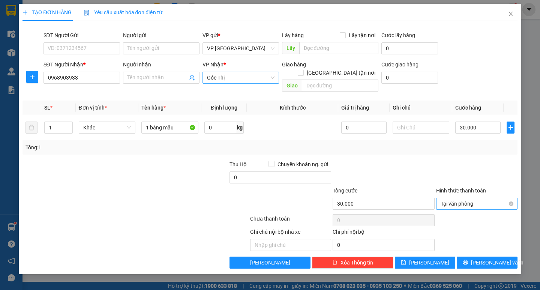
click at [455, 198] on span "Tại văn phòng" at bounding box center [476, 203] width 72 height 11
drag, startPoint x: 534, startPoint y: 109, endPoint x: 523, endPoint y: 209, distance: 101.0
click at [539, 193] on div "TẠO ĐƠN HÀNG Yêu cầu xuất hóa đơn điện tử Transit Pickup Surcharge Ids Transit …" at bounding box center [270, 145] width 540 height 290
click at [482, 198] on span "Tại văn phòng" at bounding box center [476, 203] width 72 height 11
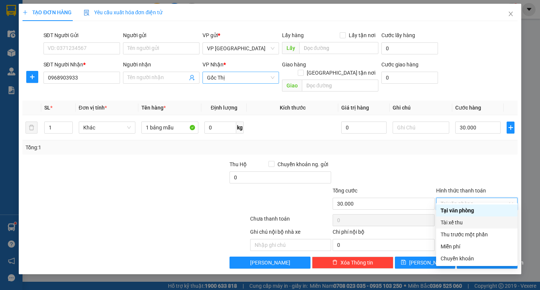
click at [461, 223] on div "Tài xế thu" at bounding box center [476, 222] width 72 height 8
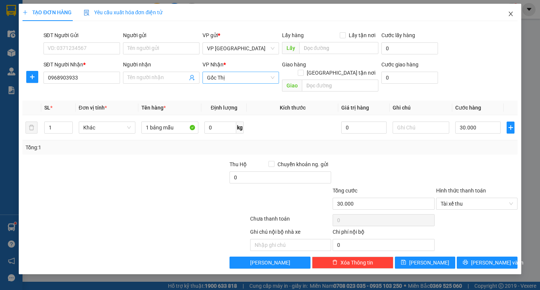
click at [511, 16] on icon "close" at bounding box center [510, 14] width 6 height 6
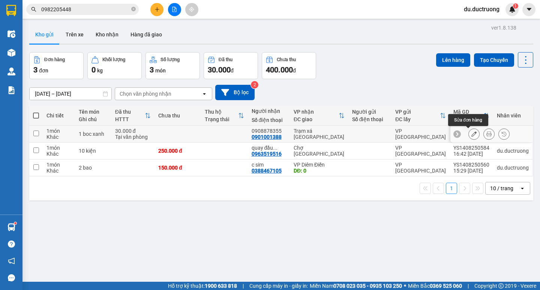
click at [471, 135] on icon at bounding box center [473, 133] width 5 height 5
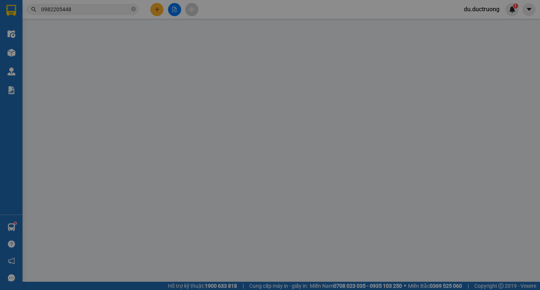
type input "0901001388"
type input "0908878355"
type input "30.000"
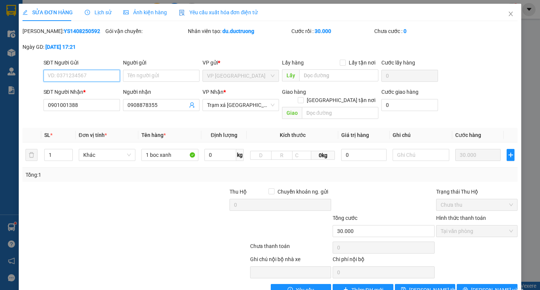
click at [458, 199] on span "Chưa thu" at bounding box center [476, 204] width 72 height 11
click at [464, 225] on span "Tại văn phòng" at bounding box center [476, 230] width 72 height 11
click at [487, 286] on span "[PERSON_NAME] và In" at bounding box center [497, 290] width 52 height 8
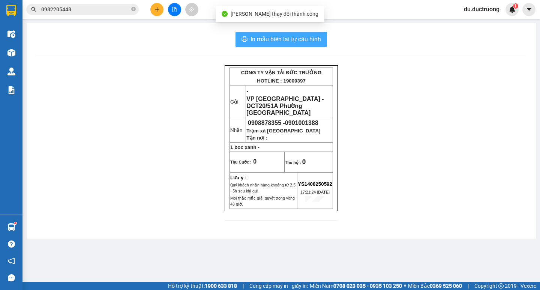
click at [298, 37] on span "In mẫu biên lai tự cấu hình" at bounding box center [285, 38] width 70 height 9
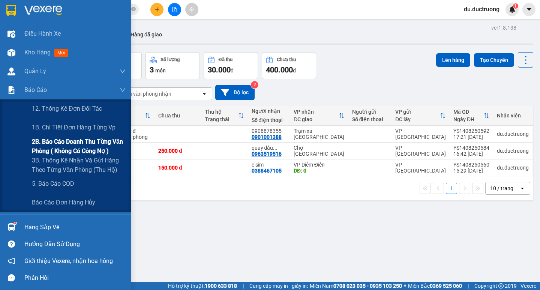
click at [72, 146] on span "2B. Báo cáo doanh thu từng văn phòng ( không có công nợ )" at bounding box center [79, 146] width 94 height 19
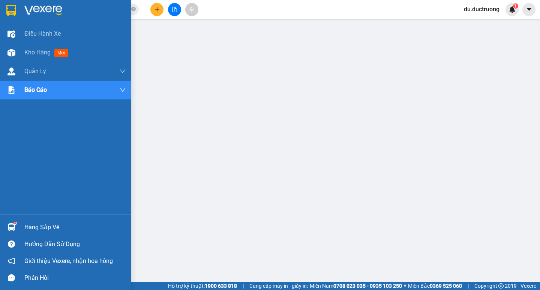
click at [8, 5] on div at bounding box center [11, 10] width 13 height 13
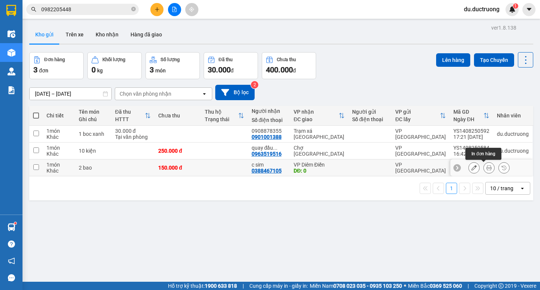
click at [483, 170] on button at bounding box center [488, 167] width 10 height 13
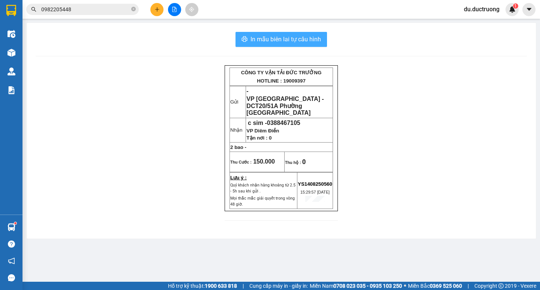
click at [289, 39] on span "In mẫu biên lai tự cấu hình" at bounding box center [285, 38] width 70 height 9
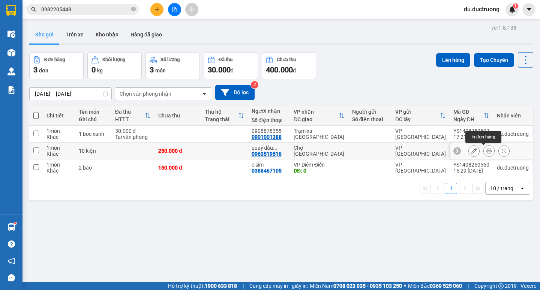
click at [486, 151] on icon at bounding box center [488, 150] width 5 height 5
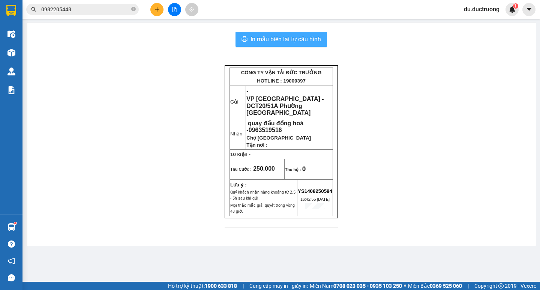
click at [243, 34] on button "In mẫu biên lai tự cấu hình" at bounding box center [280, 39] width 91 height 15
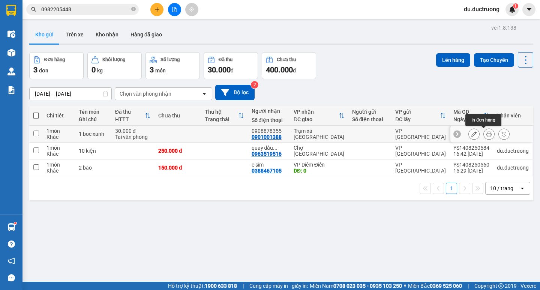
click at [486, 133] on icon at bounding box center [488, 133] width 5 height 5
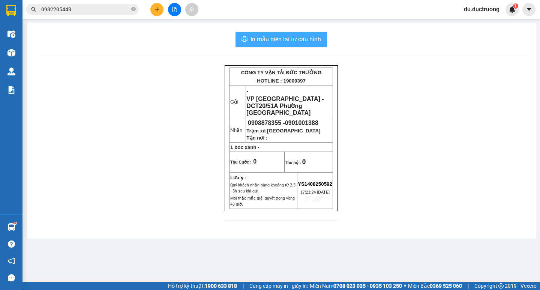
click at [293, 33] on button "In mẫu biên lai tự cấu hình" at bounding box center [280, 39] width 91 height 15
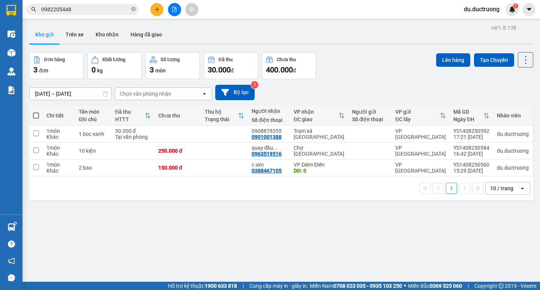
click at [153, 9] on button at bounding box center [156, 9] width 13 height 13
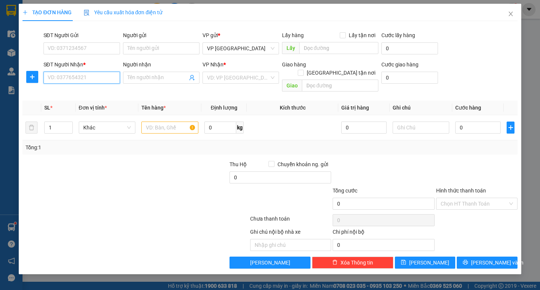
click at [96, 76] on input "SĐT Người Nhận *" at bounding box center [81, 78] width 76 height 12
click at [85, 90] on div "0982487919" at bounding box center [81, 92] width 67 height 8
type input "0982487919"
click at [160, 122] on input "text" at bounding box center [169, 127] width 57 height 12
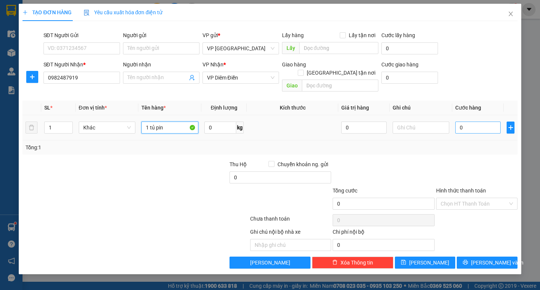
type input "1 tủ pin"
click at [473, 121] on input "0" at bounding box center [477, 127] width 45 height 12
type input "0"
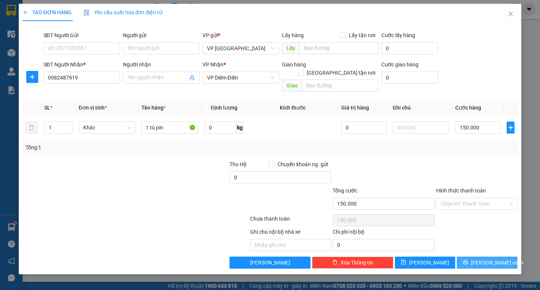
click at [491, 258] on span "[PERSON_NAME] và In" at bounding box center [497, 262] width 52 height 8
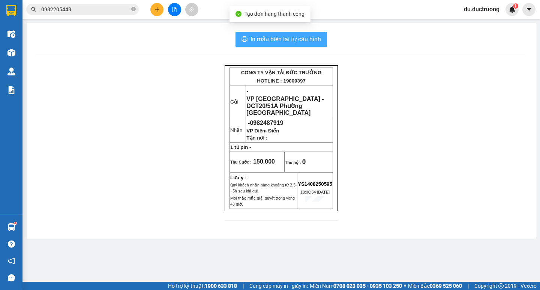
click at [271, 33] on button "In mẫu biên lai tự cấu hình" at bounding box center [280, 39] width 91 height 15
